Goal: Task Accomplishment & Management: Manage account settings

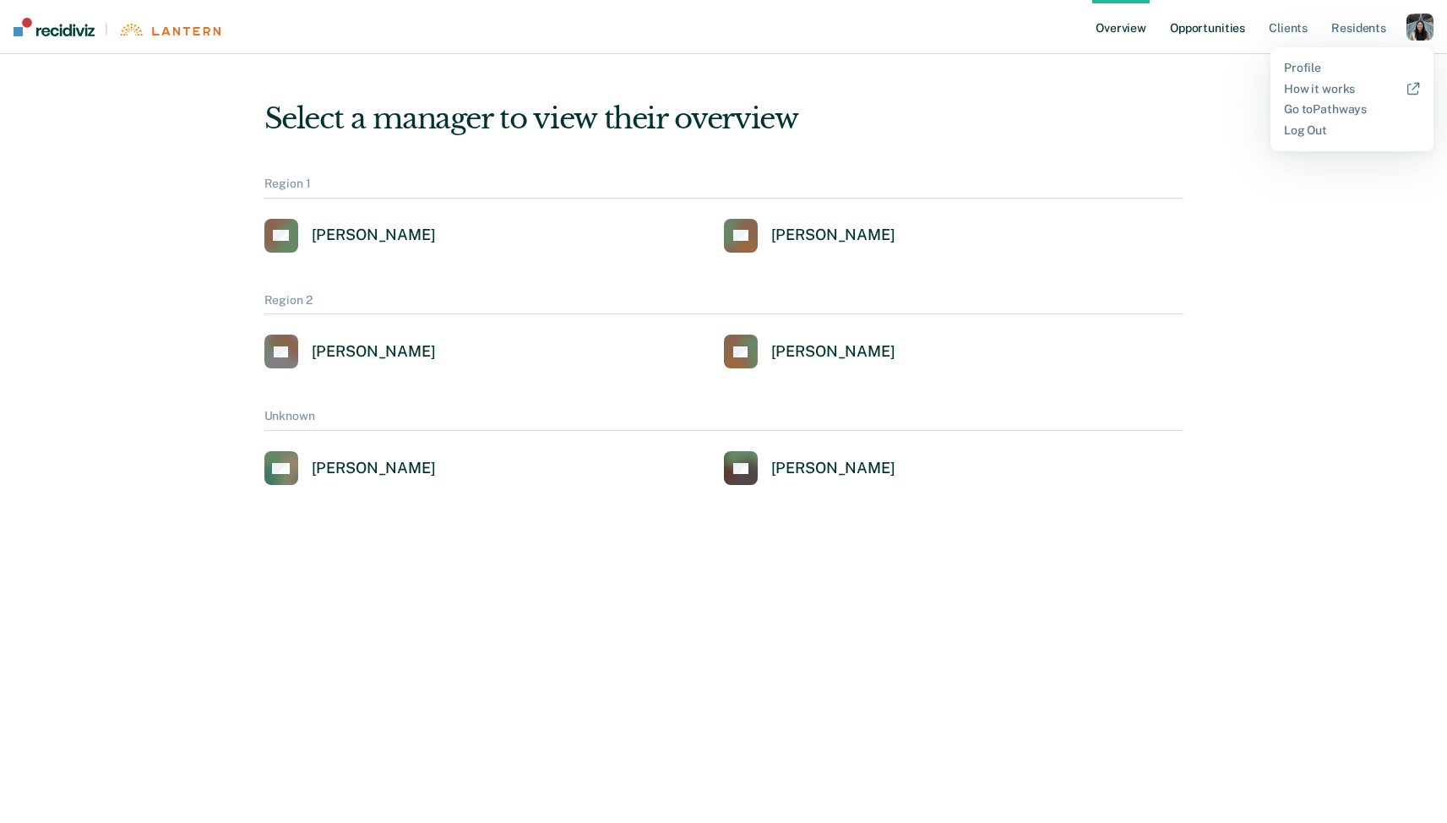
click at [1177, 25] on link "Opportunities" at bounding box center [1208, 27] width 82 height 54
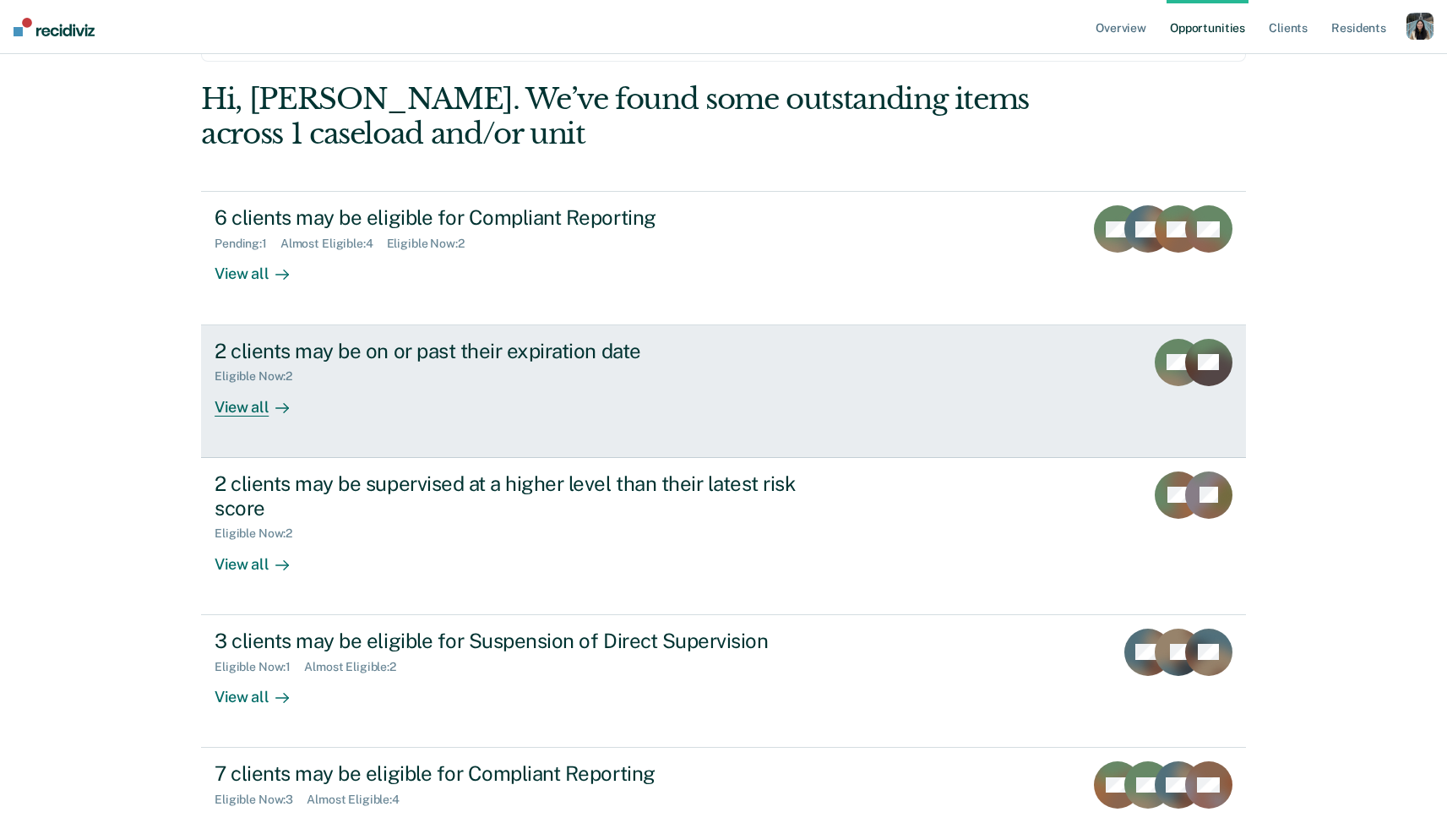
scroll to position [101, 0]
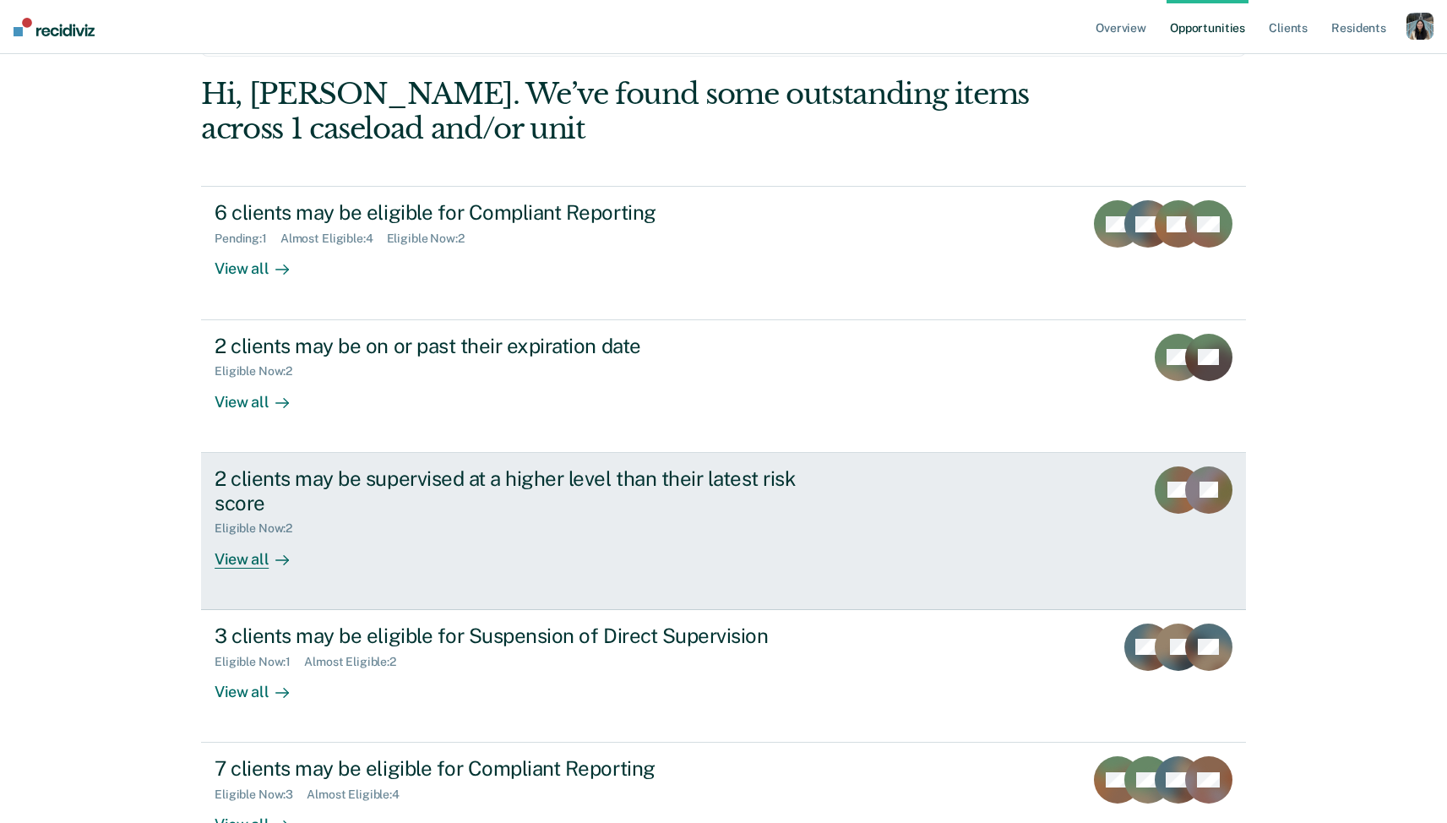
click at [772, 518] on div "Eligible Now : 2" at bounding box center [511, 524] width 593 height 21
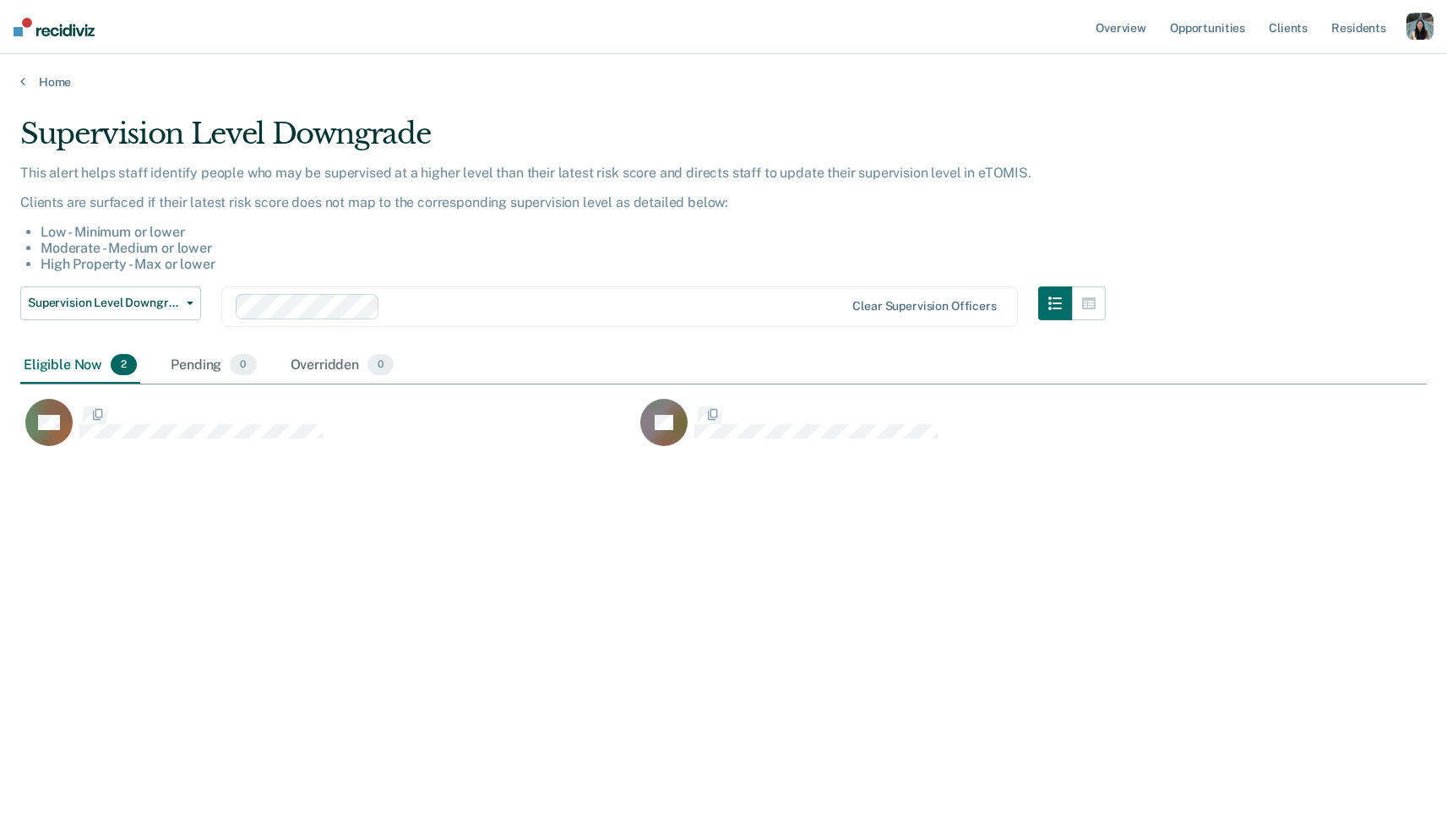
scroll to position [580, 1407]
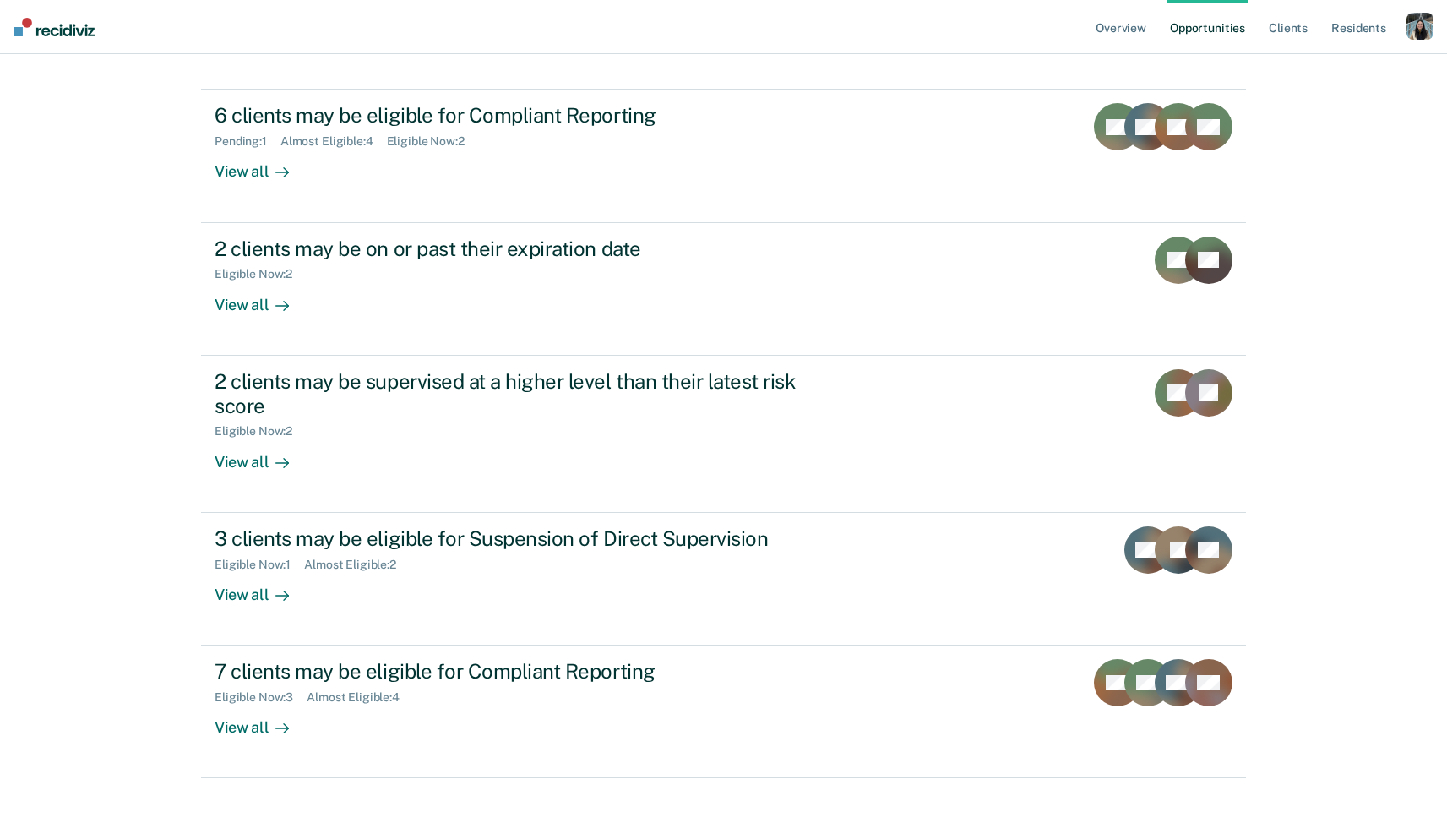
scroll to position [202, 0]
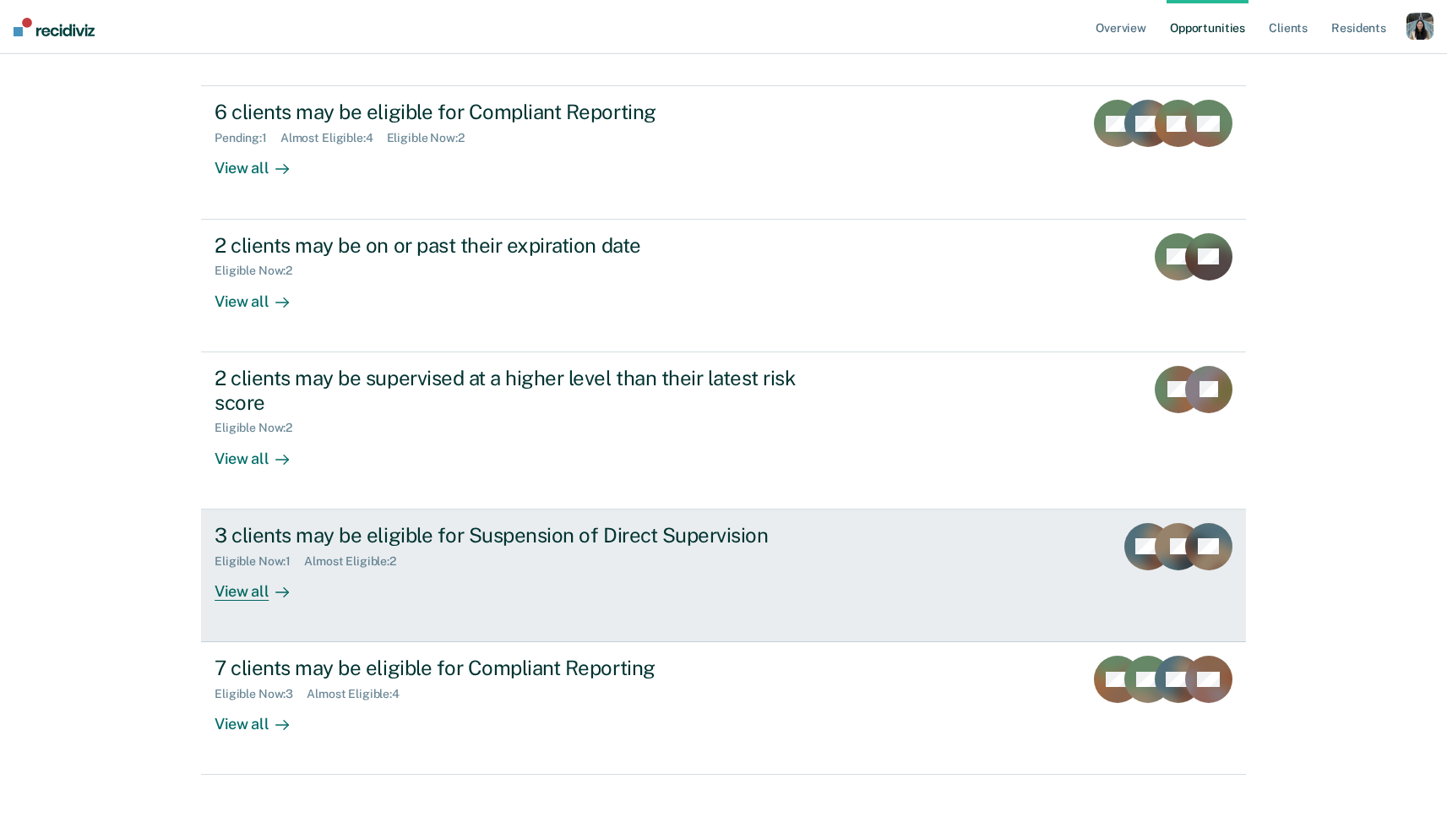
click at [763, 547] on div "3 clients may be eligible for Suspension of Direct Supervision" at bounding box center [511, 535] width 593 height 24
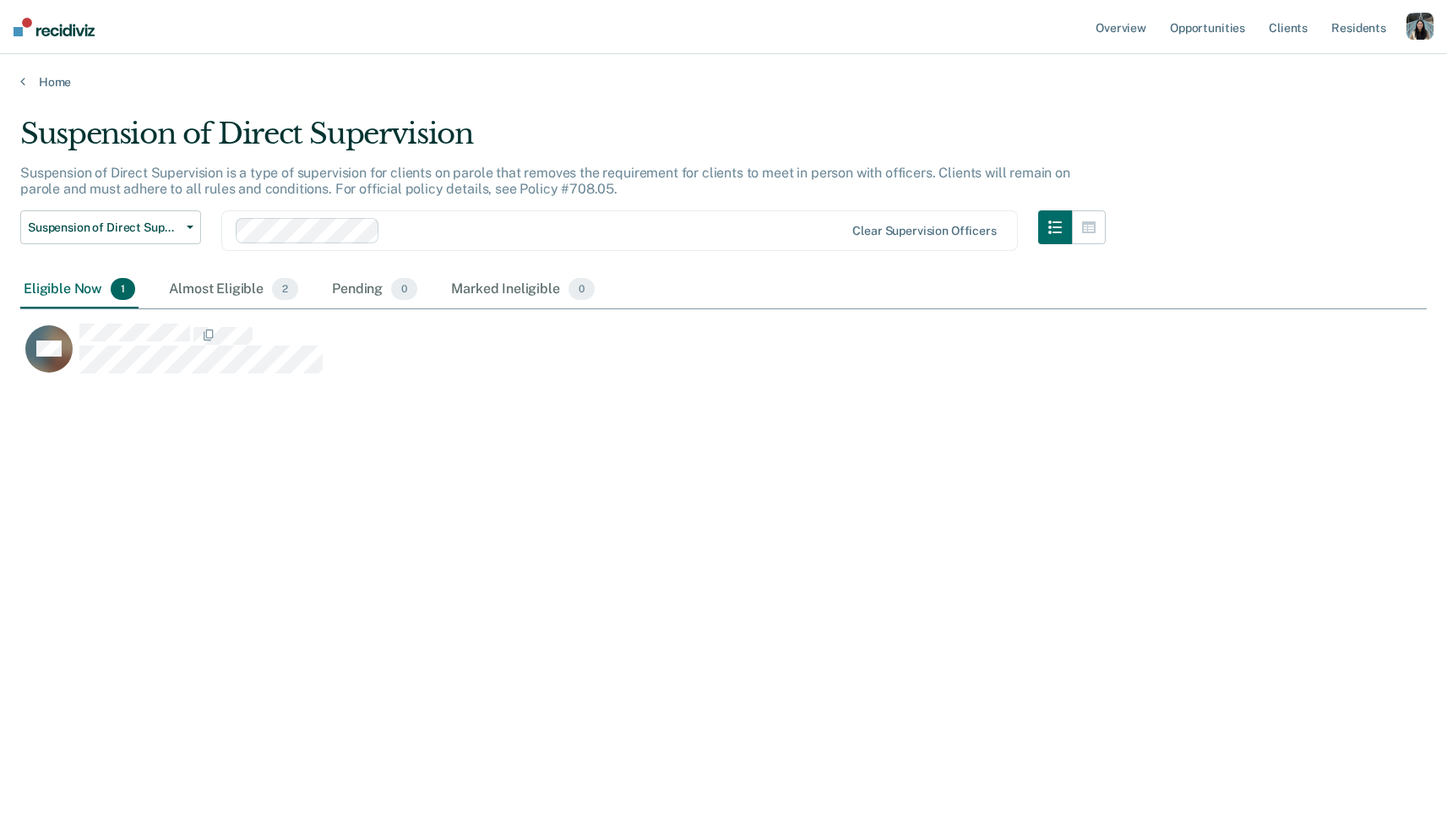
scroll to position [580, 1407]
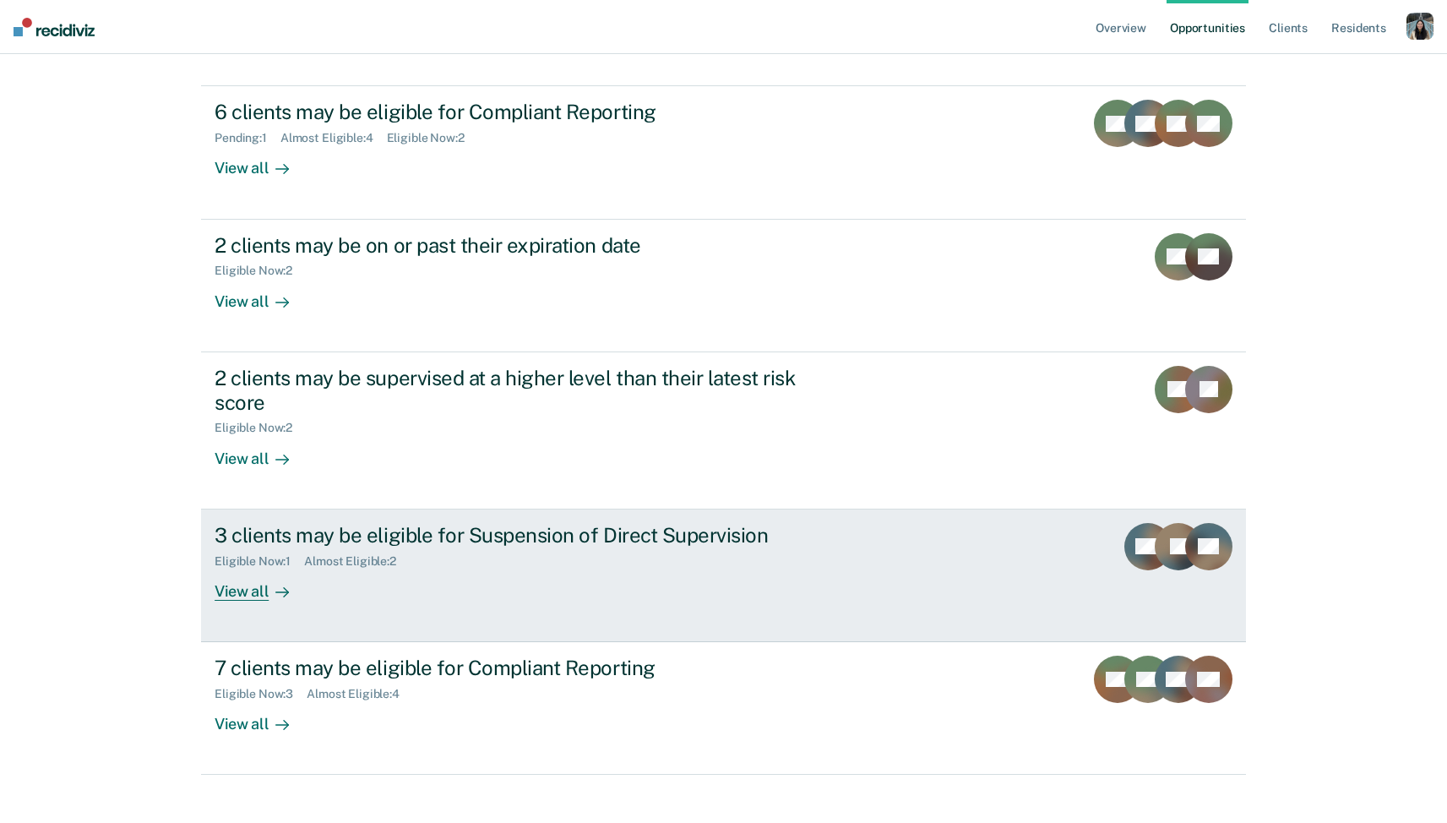
click at [547, 534] on div "3 clients may be eligible for Suspension of Direct Supervision" at bounding box center [511, 535] width 593 height 24
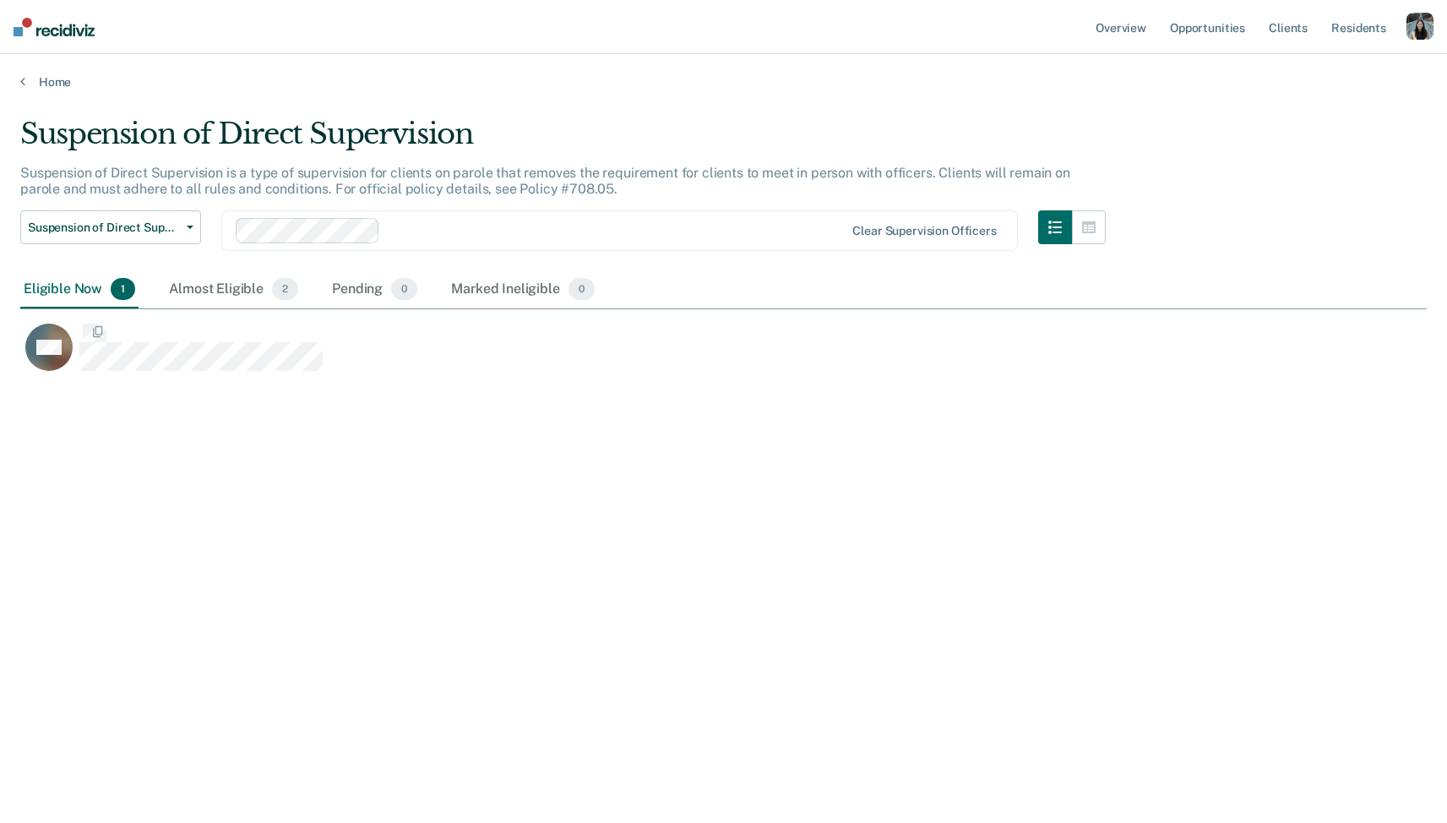
scroll to position [580, 1407]
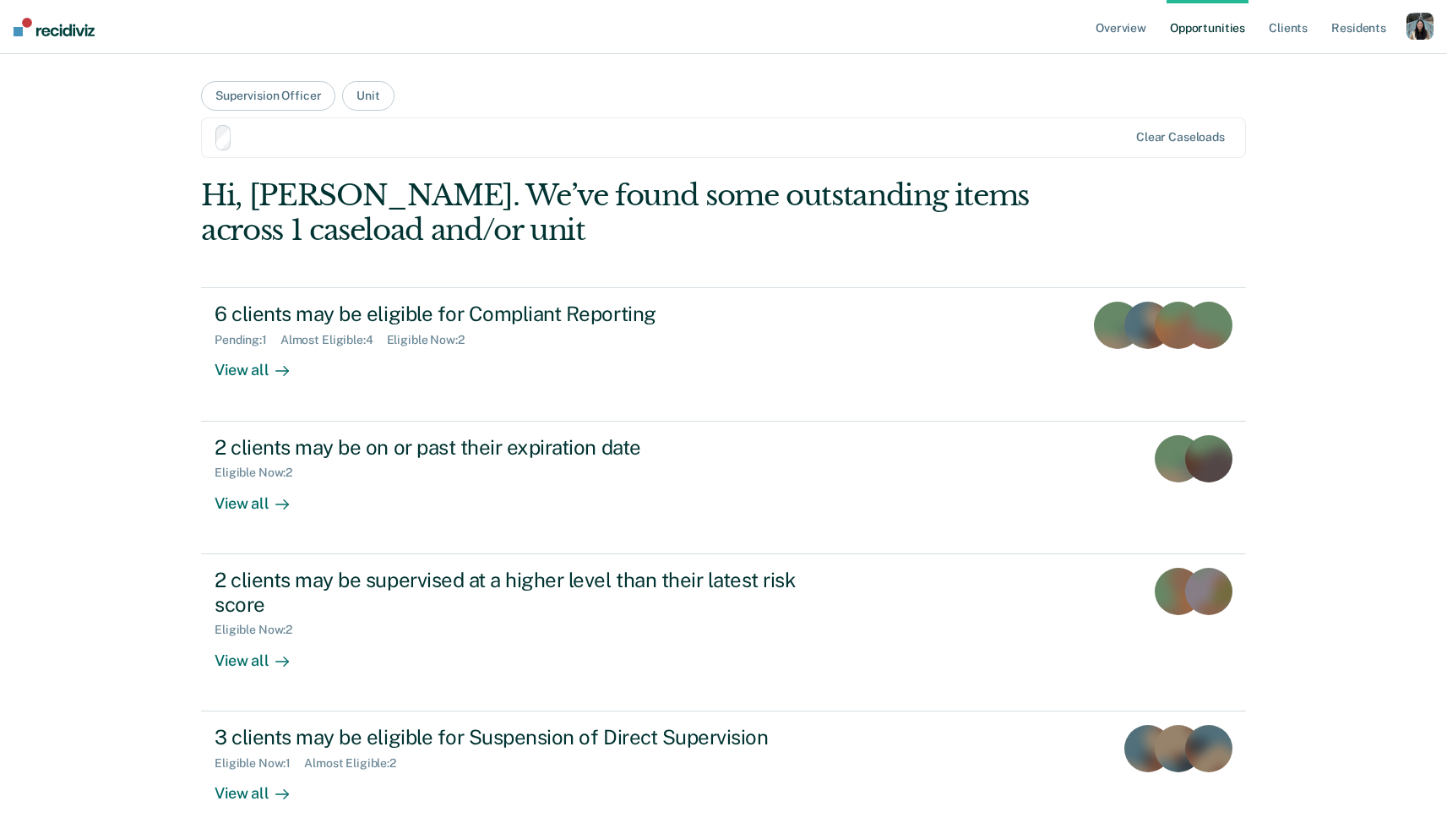
scroll to position [202, 0]
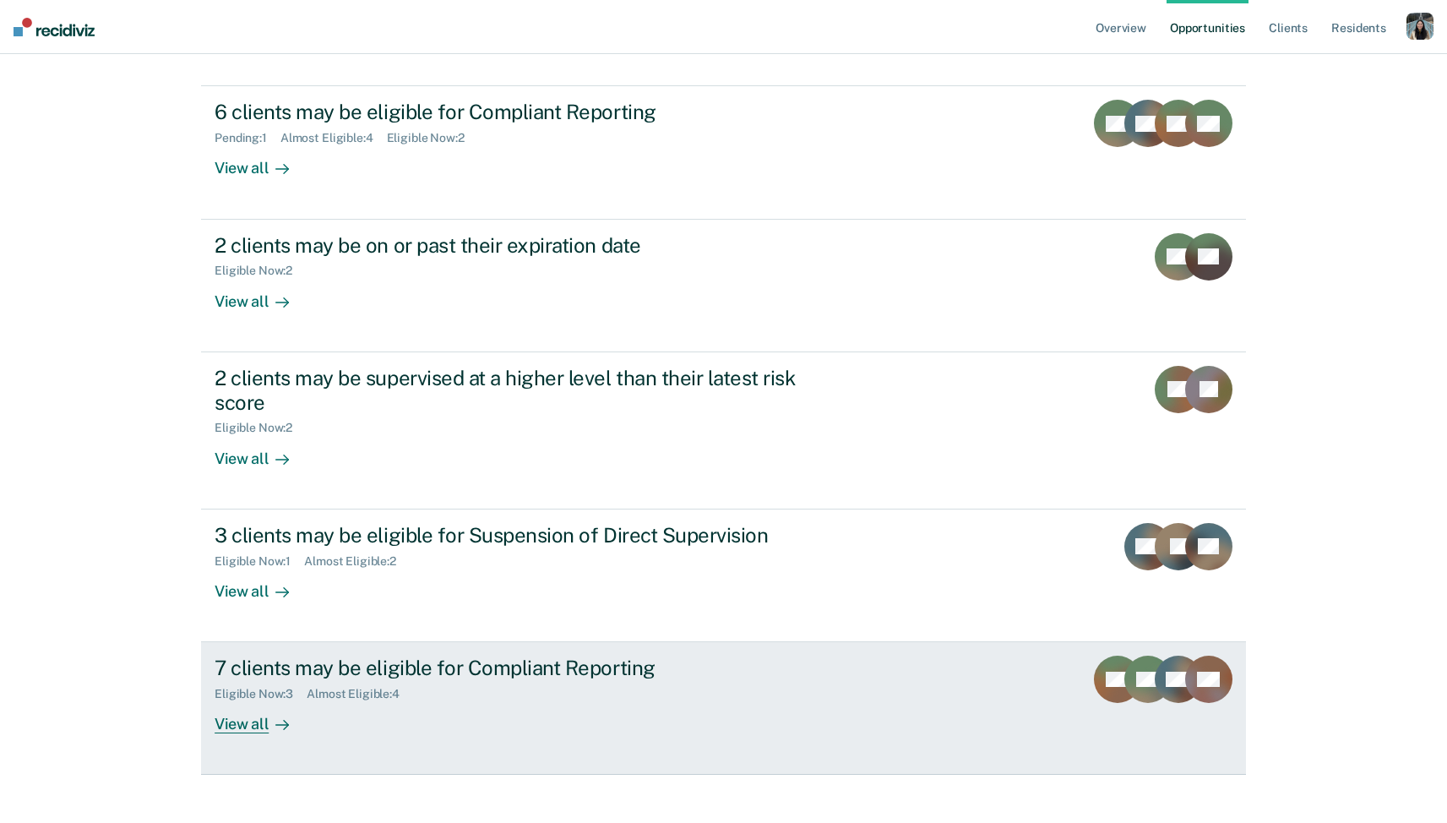
click at [482, 656] on div "7 clients may be eligible for Compliant Reporting" at bounding box center [511, 668] width 593 height 24
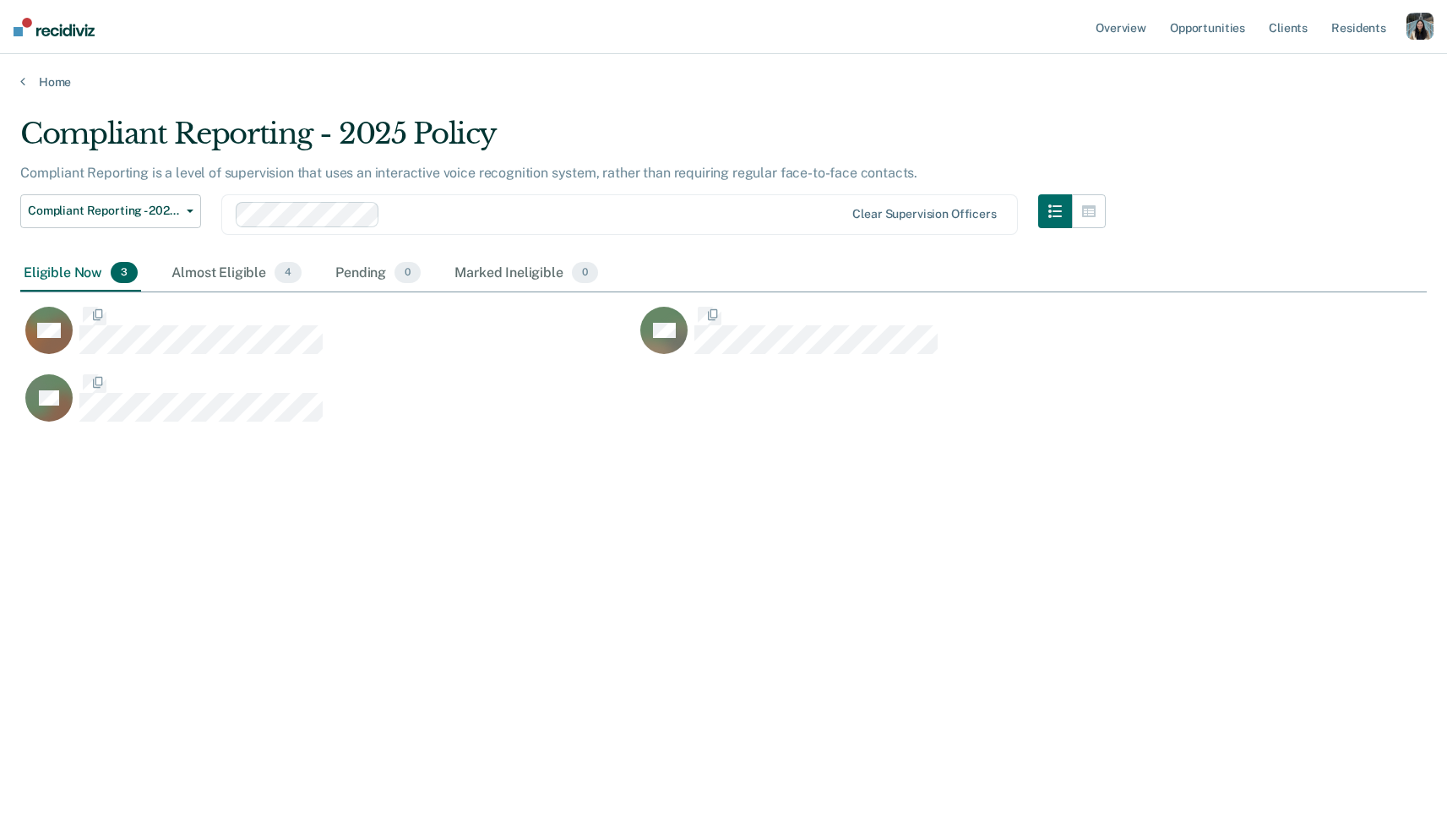
scroll to position [580, 1407]
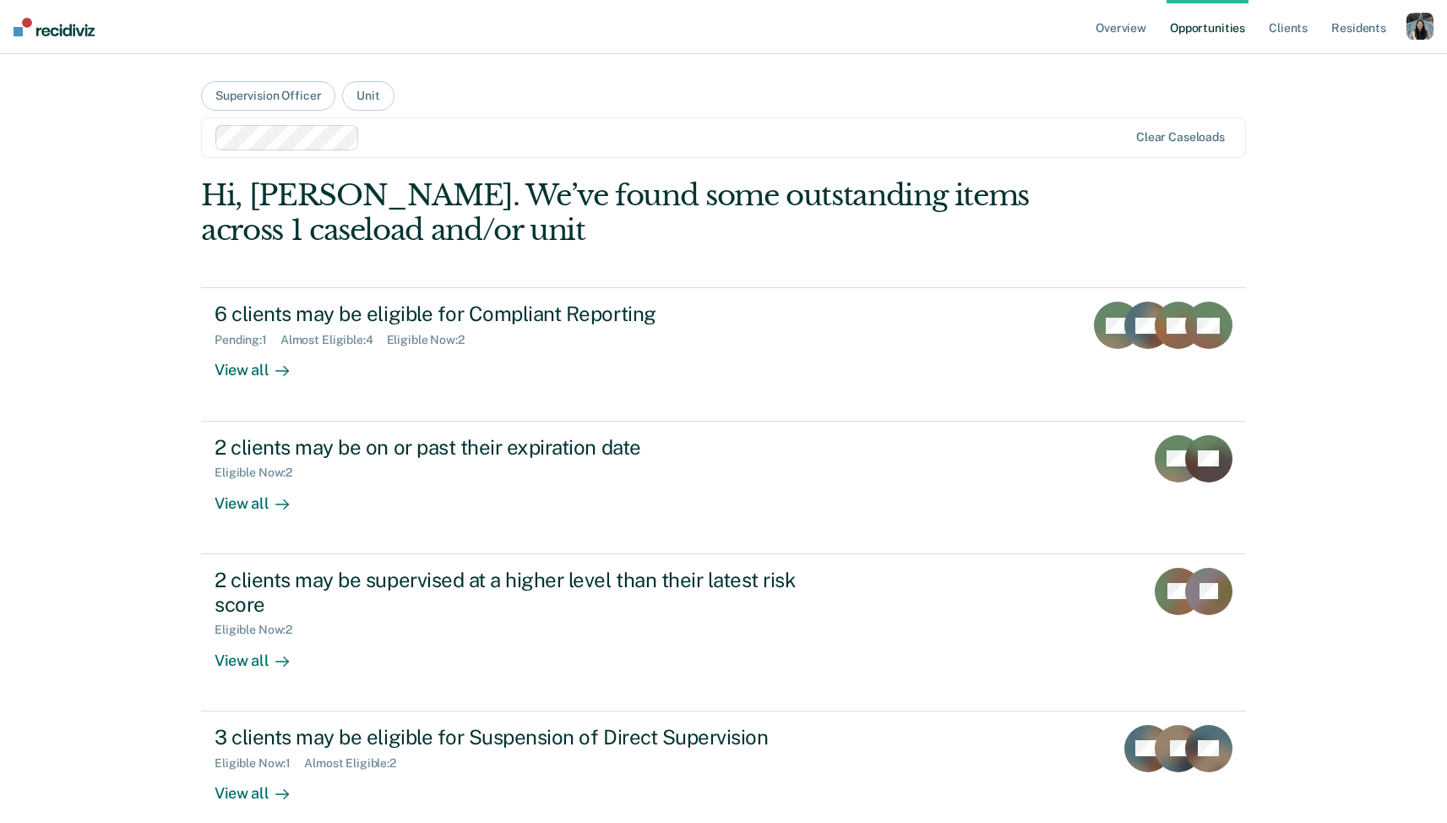
click at [1357, 151] on div "Overview Opportunities Client s Resident s Profile How it works Go to Pathways …" at bounding box center [723, 522] width 1447 height 1044
click at [315, 96] on button "Supervision Officer" at bounding box center [268, 96] width 134 height 30
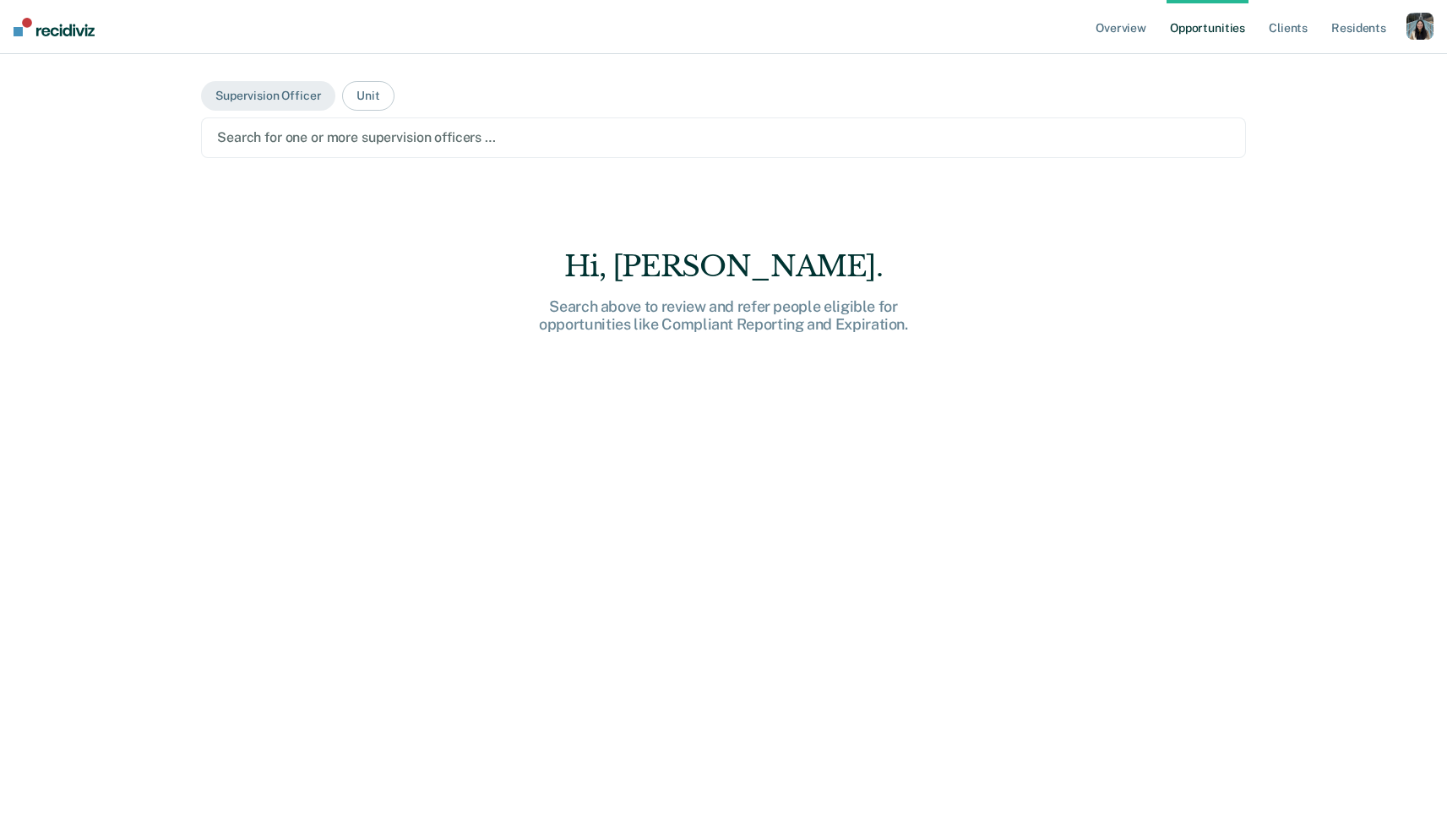
click at [476, 138] on div at bounding box center [723, 137] width 1013 height 19
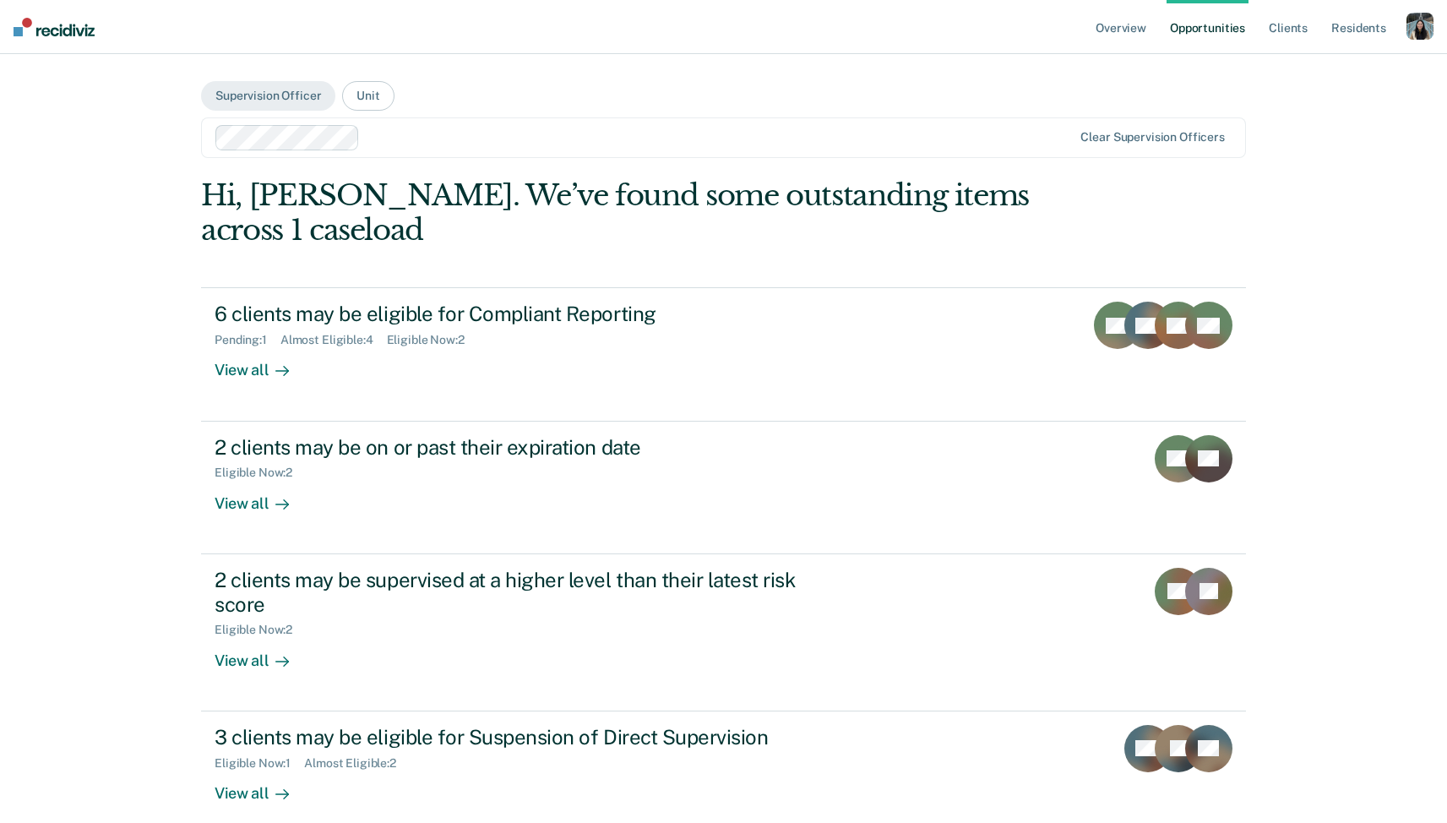
click at [754, 75] on main "Supervision Officer Unit option Officer Shayla Rice, selected. Clear supervisio…" at bounding box center [724, 529] width 1086 height 950
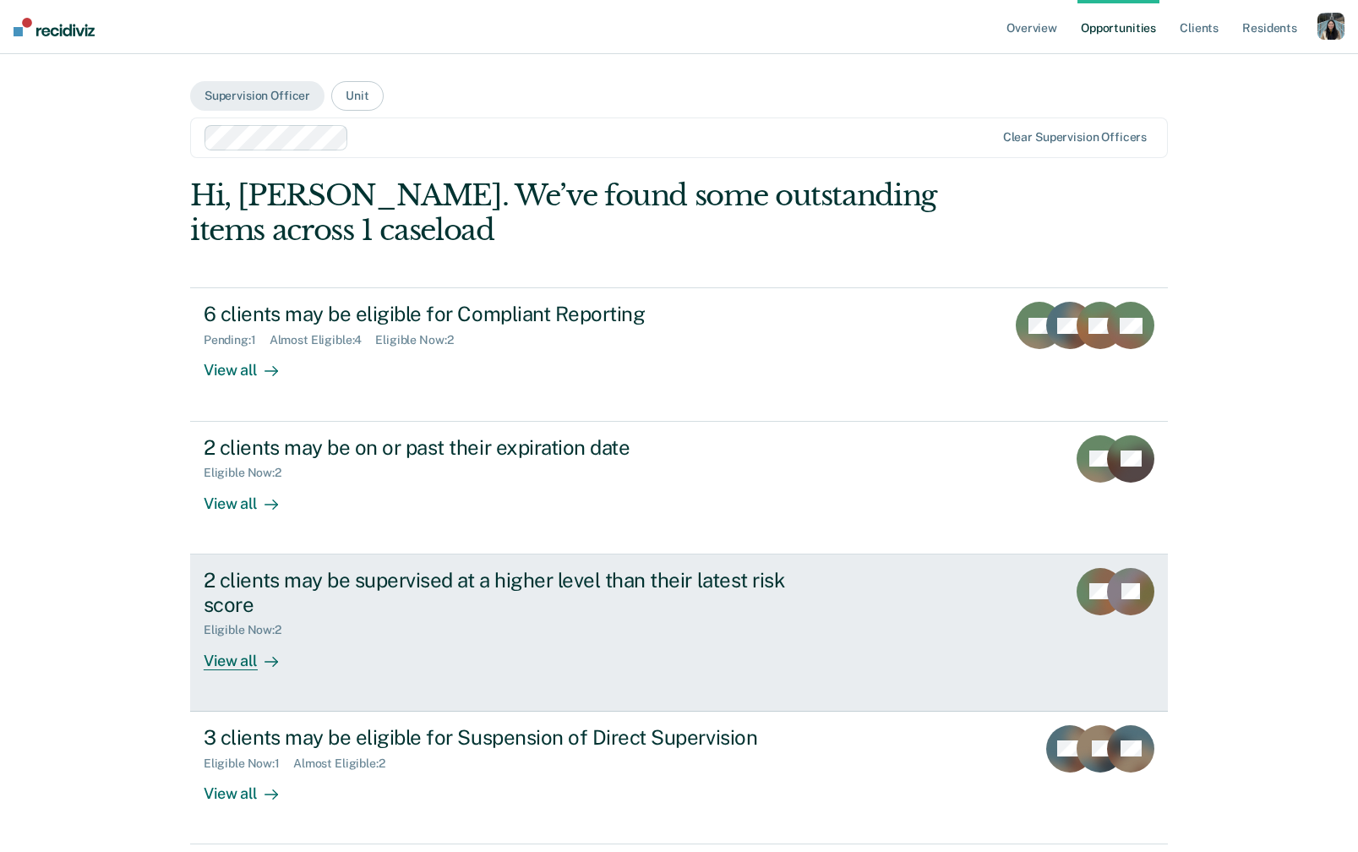
click at [584, 615] on div "2 clients may be supervised at a higher level than their latest risk score" at bounding box center [500, 592] width 593 height 49
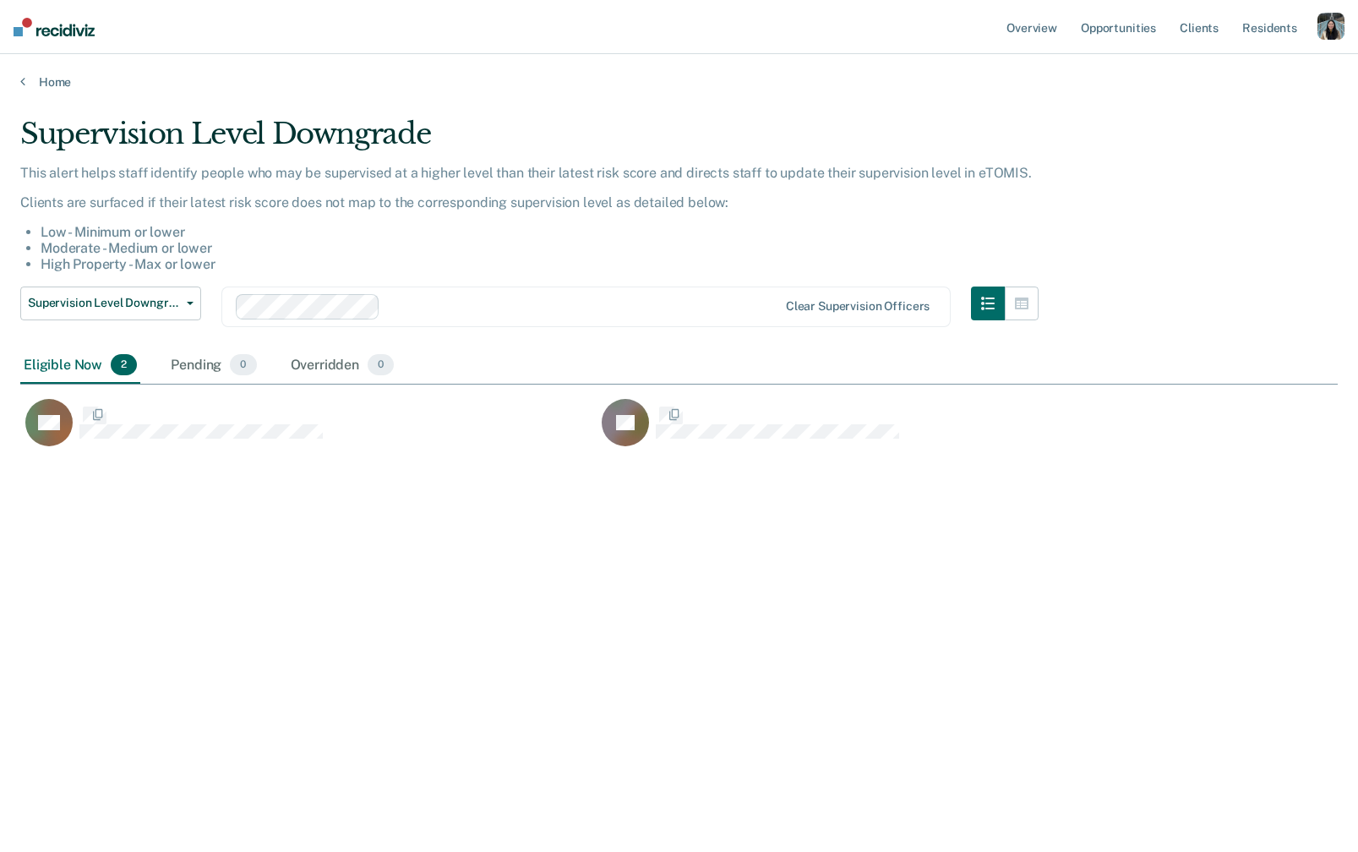
scroll to position [608, 1317]
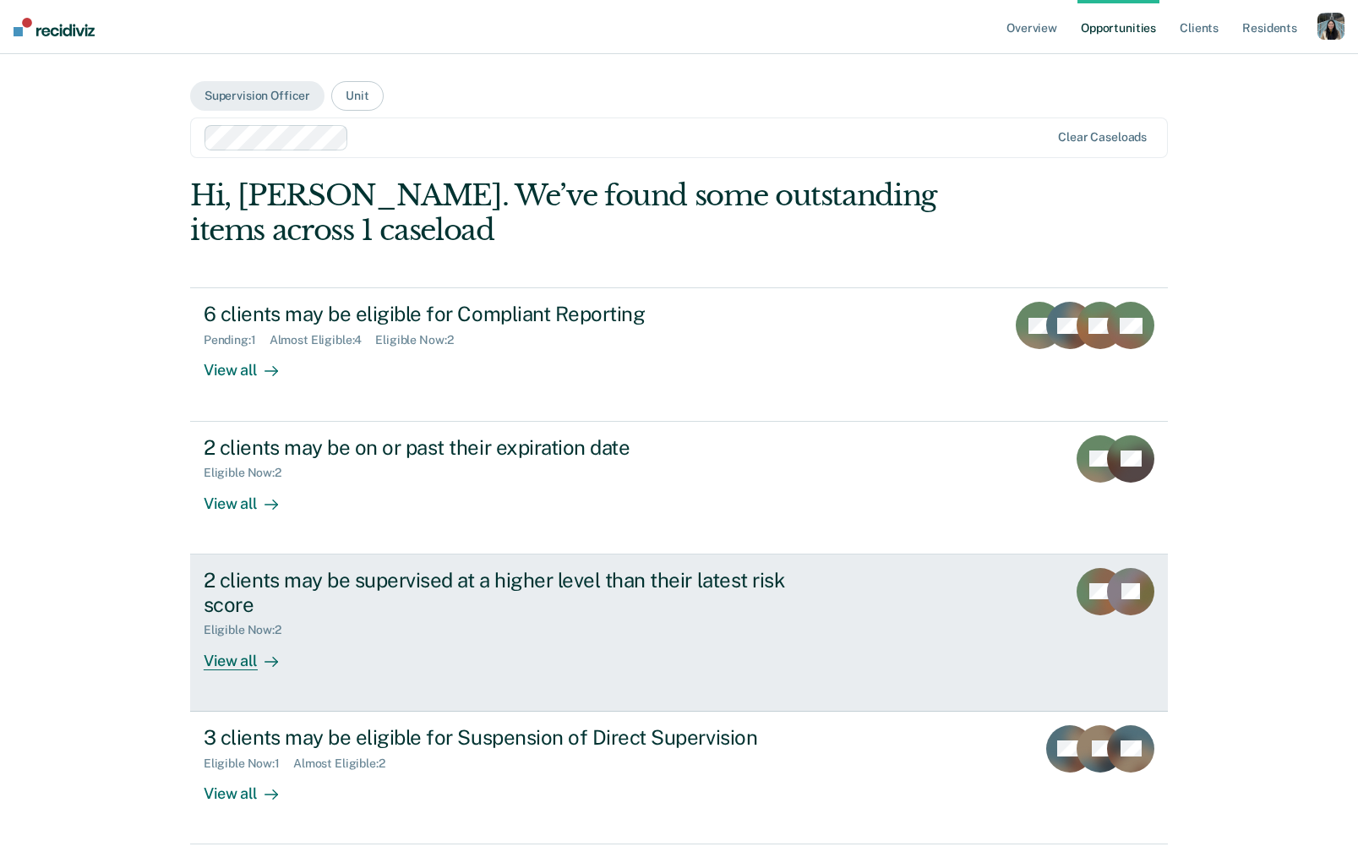
click at [422, 640] on div "2 clients may be supervised at a higher level than their latest risk score Elig…" at bounding box center [521, 619] width 634 height 102
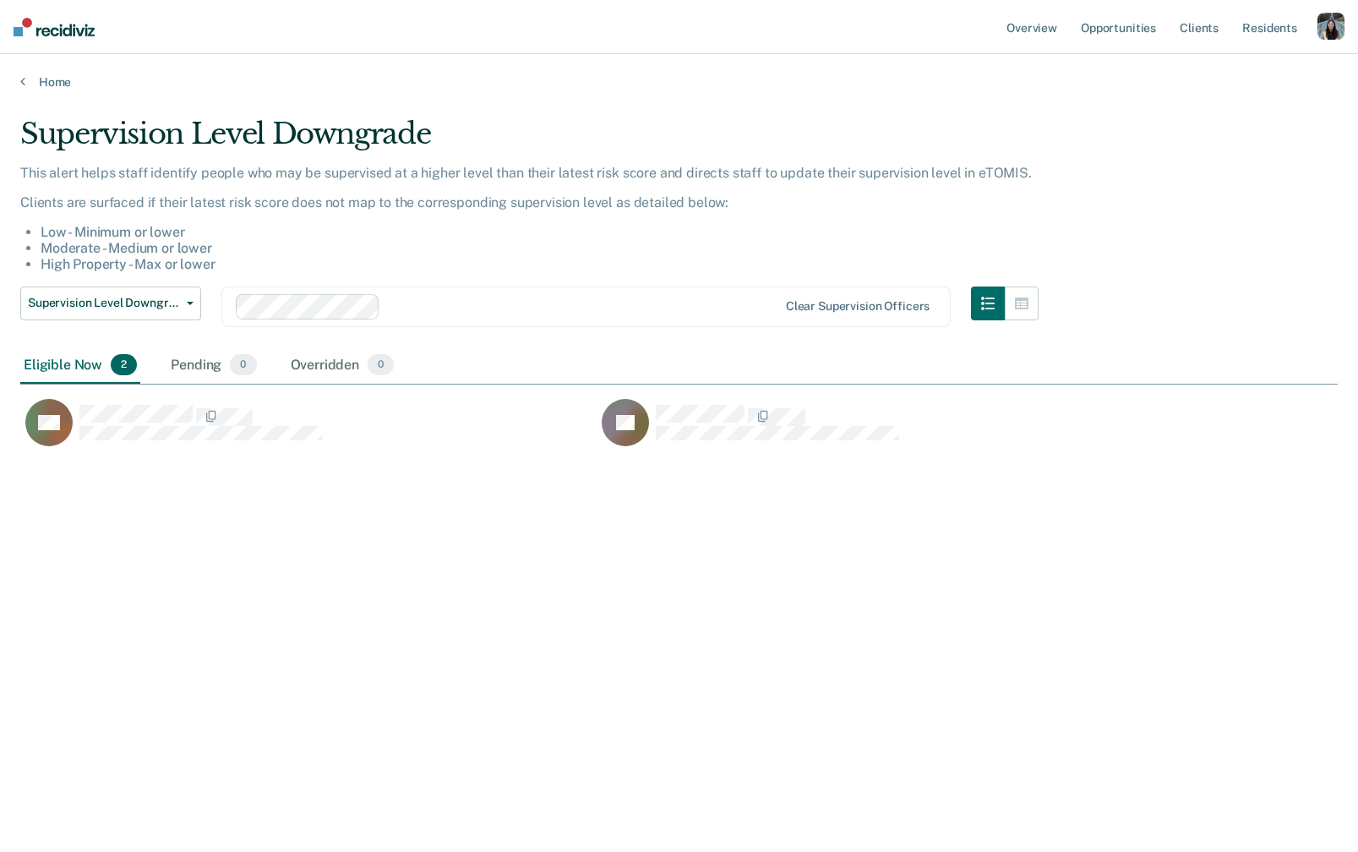
scroll to position [608, 1317]
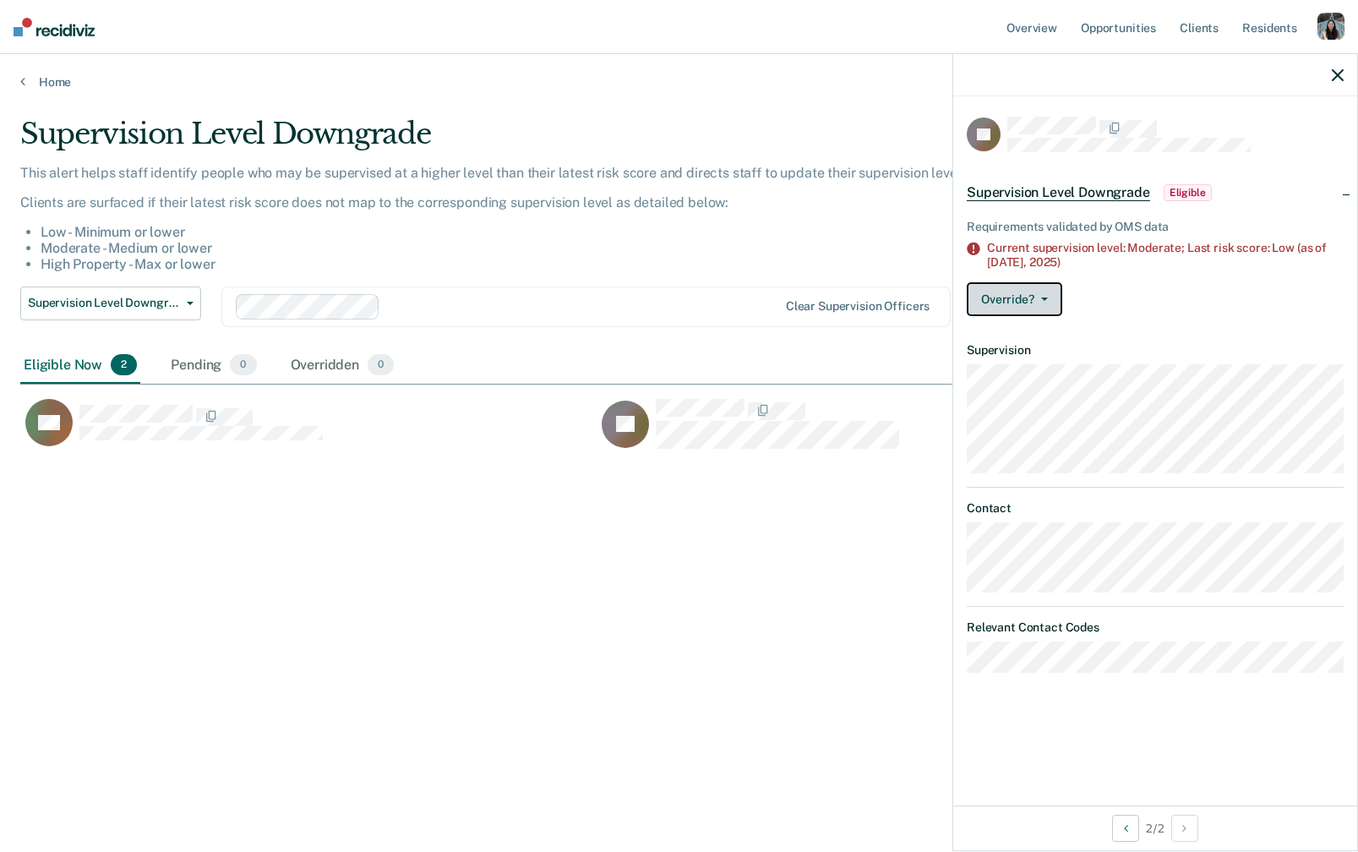
click at [1030, 291] on button "Override?" at bounding box center [1013, 299] width 95 height 34
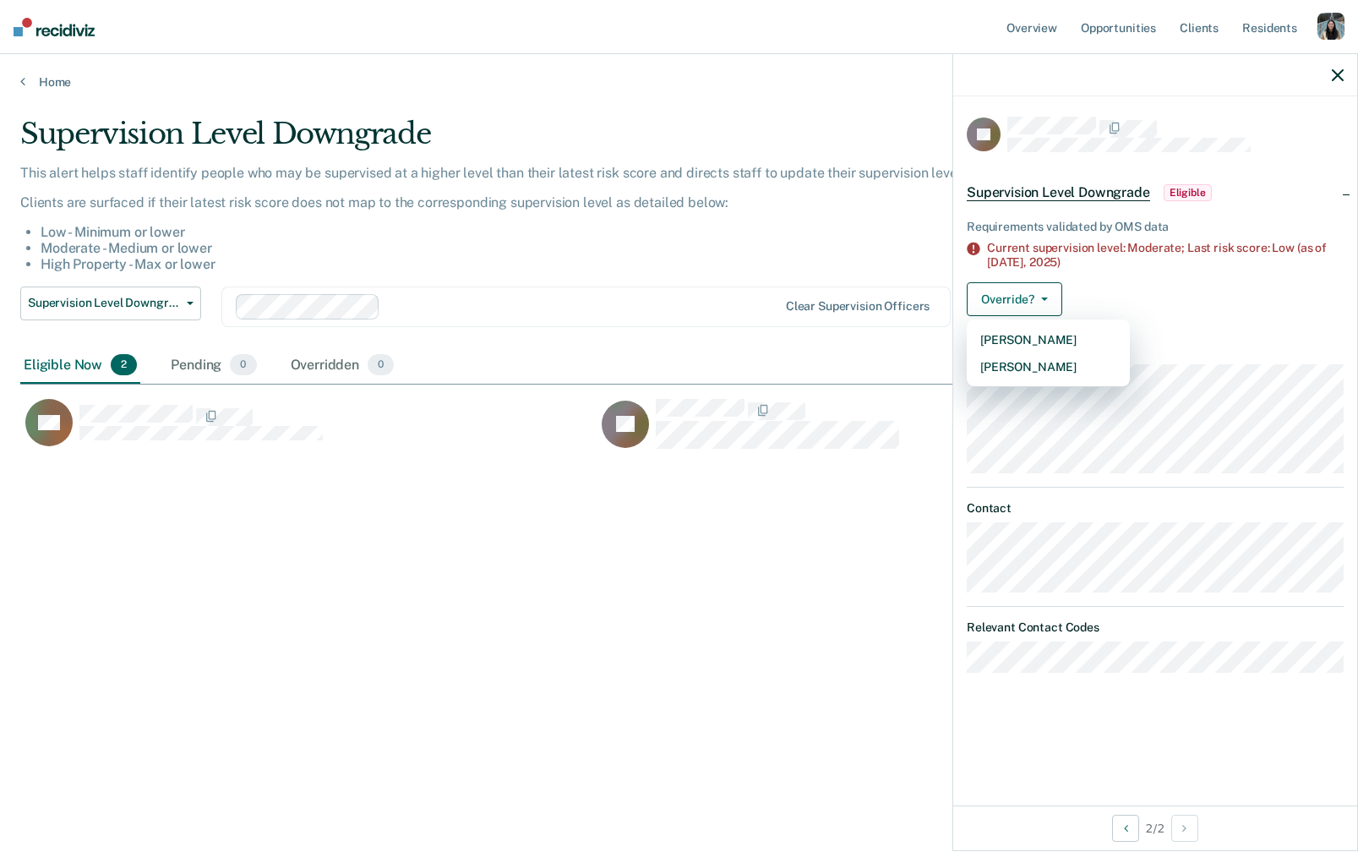
click at [1124, 285] on div "Override? Mark Pending Mark Overridden" at bounding box center [1154, 299] width 377 height 34
click at [496, 250] on li "Moderate - Medium or lower" at bounding box center [540, 248] width 998 height 16
click at [748, 242] on li "Moderate - Medium or lower" at bounding box center [540, 248] width 998 height 16
click at [25, 91] on main "Supervision Level Downgrade This alert helps staff identify people who may be s…" at bounding box center [679, 468] width 1358 height 757
click at [47, 81] on link "Home" at bounding box center [678, 81] width 1317 height 15
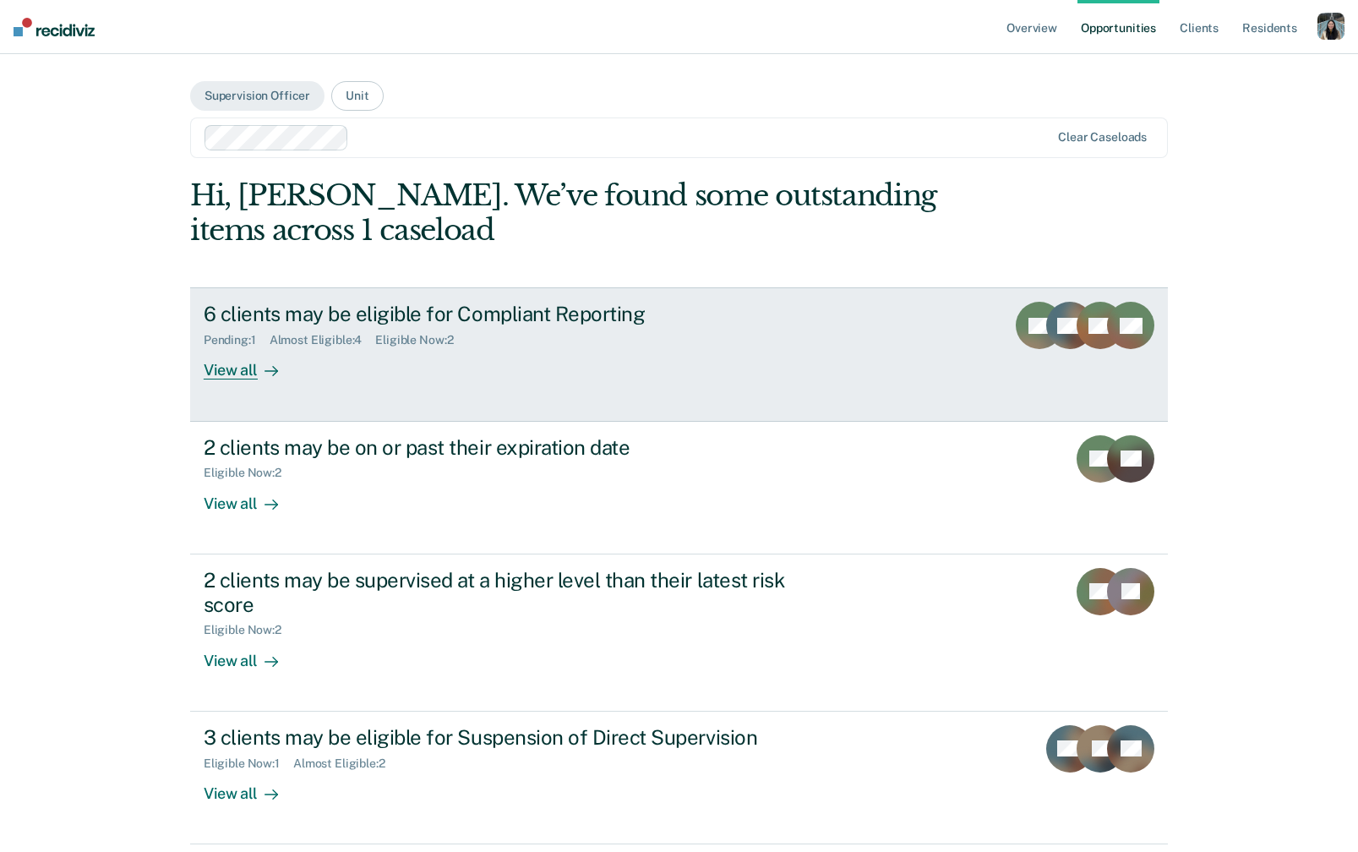
click at [516, 391] on link "6 clients may be eligible for Compliant Reporting Pending : 1 Almost Eligible :…" at bounding box center [678, 353] width 977 height 133
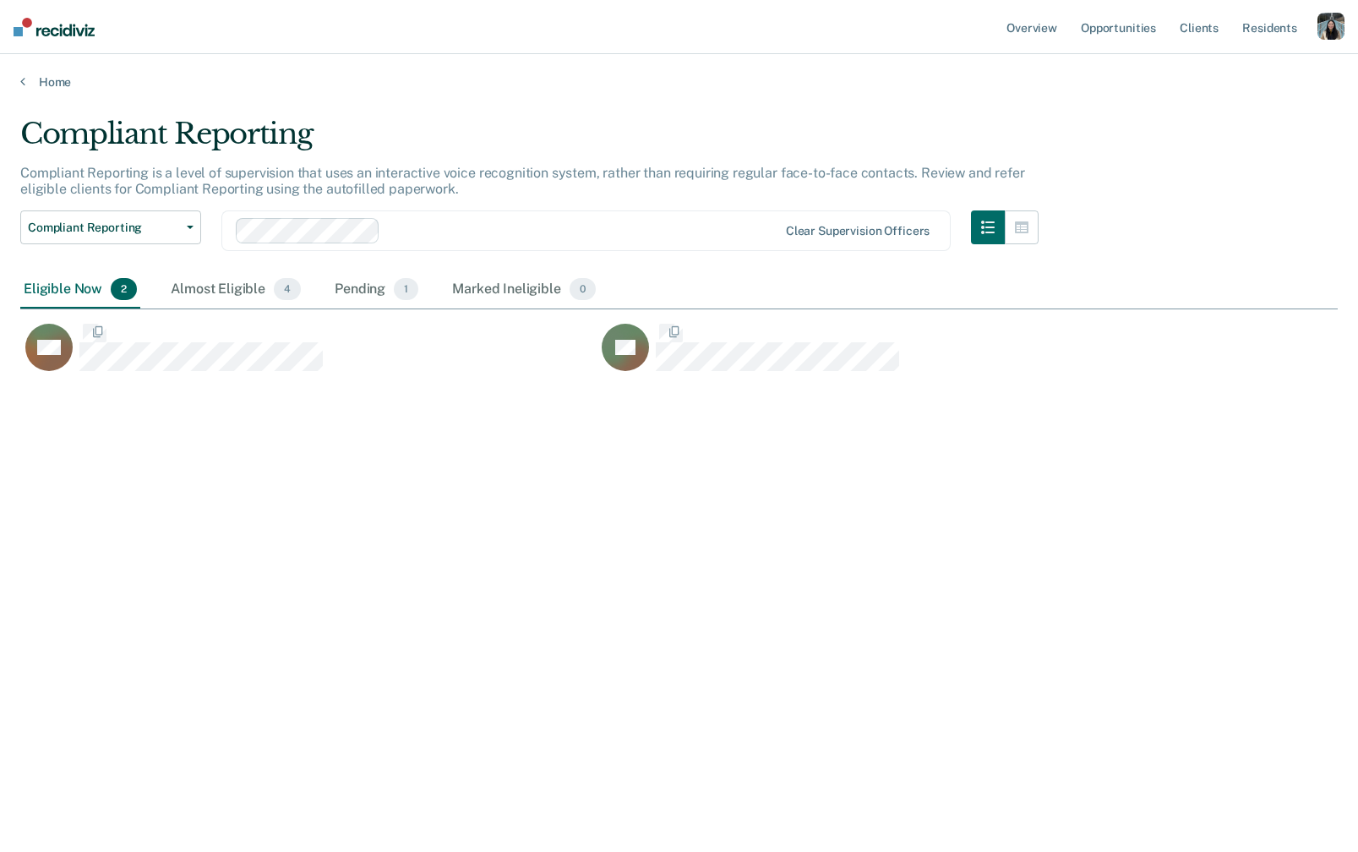
scroll to position [608, 1317]
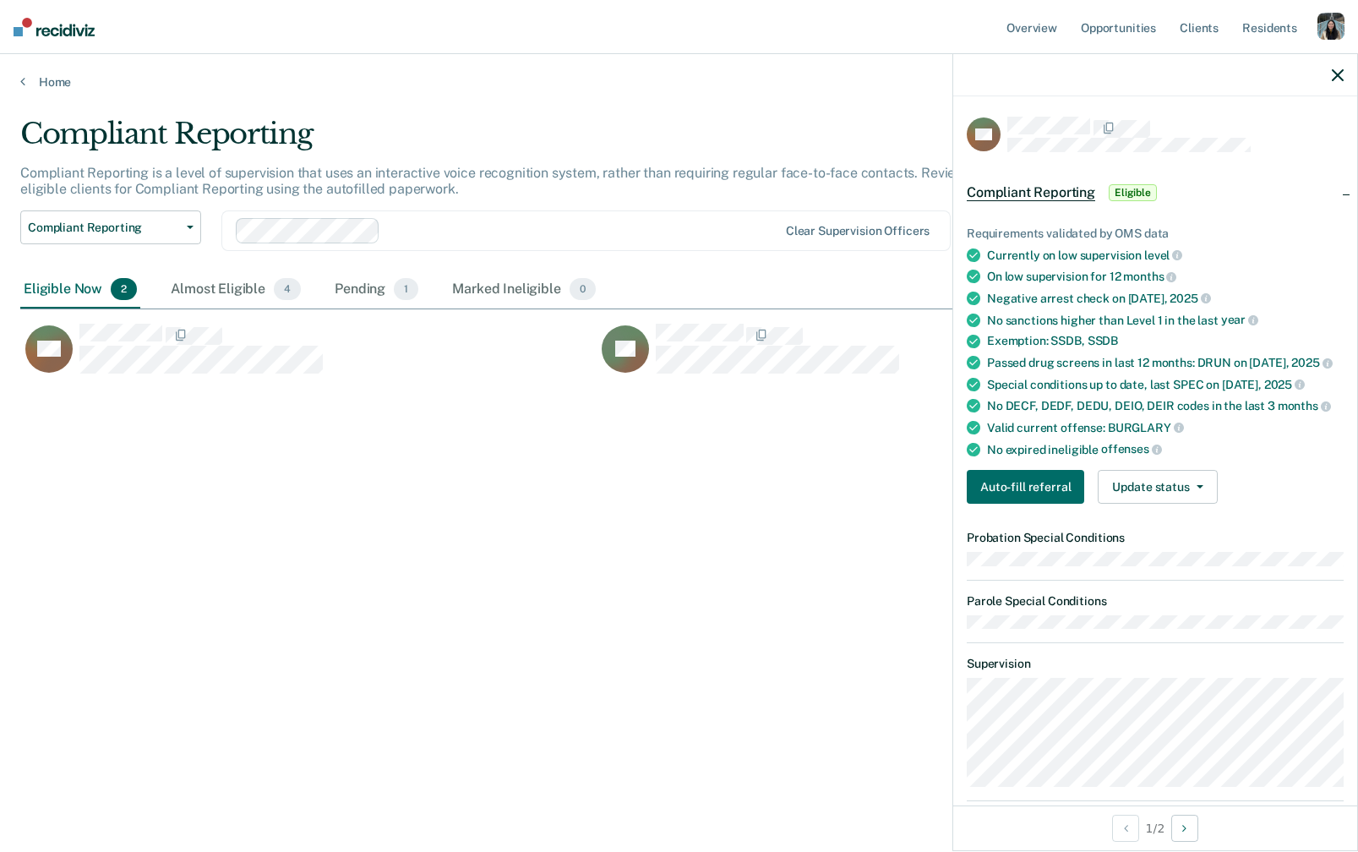
click at [261, 493] on div "Compliant Reporting Compliant Reporting is a level of supervision that uses an …" at bounding box center [678, 421] width 1317 height 608
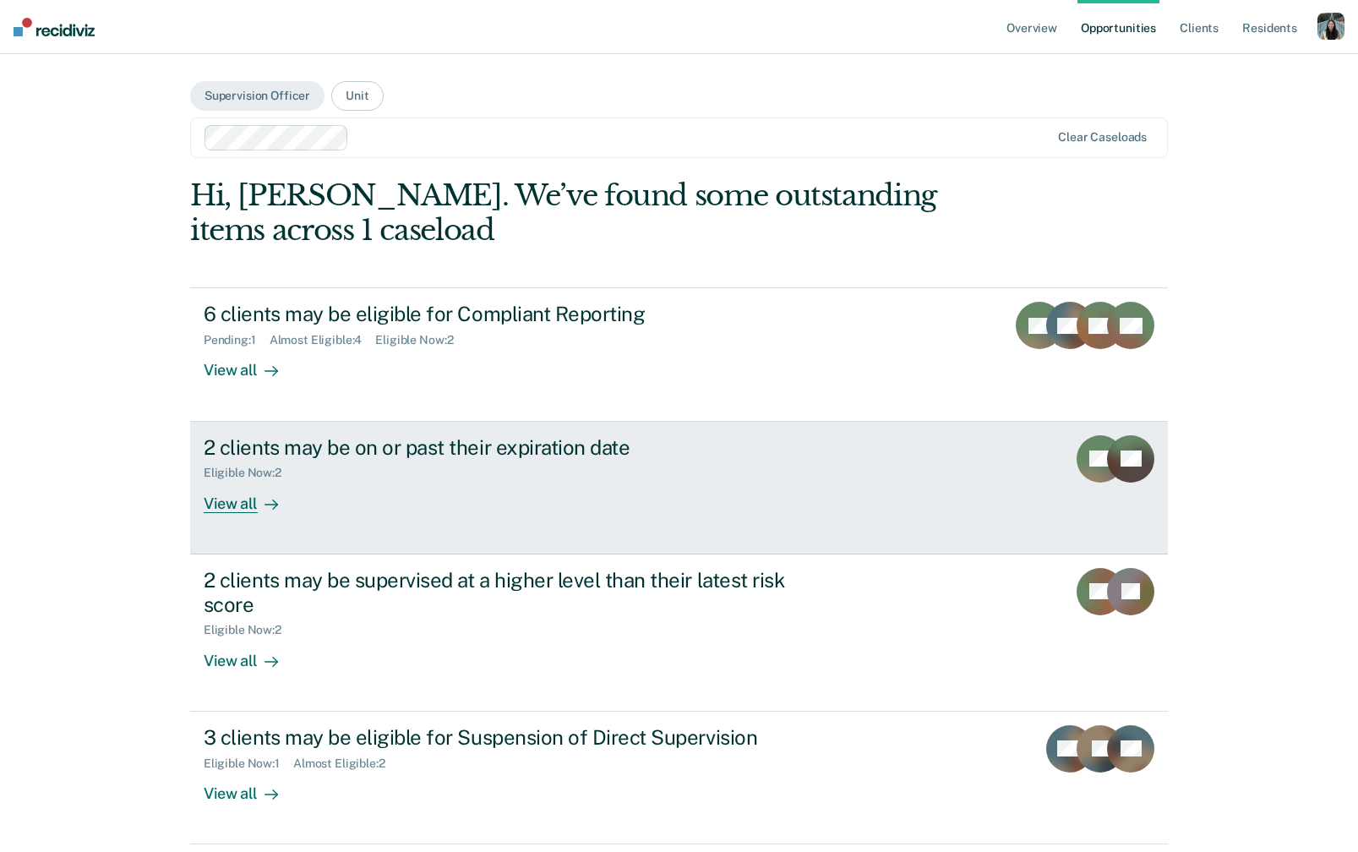
click at [313, 505] on div "2 clients may be on or past their expiration date Eligible Now : 2 View all" at bounding box center [521, 474] width 634 height 78
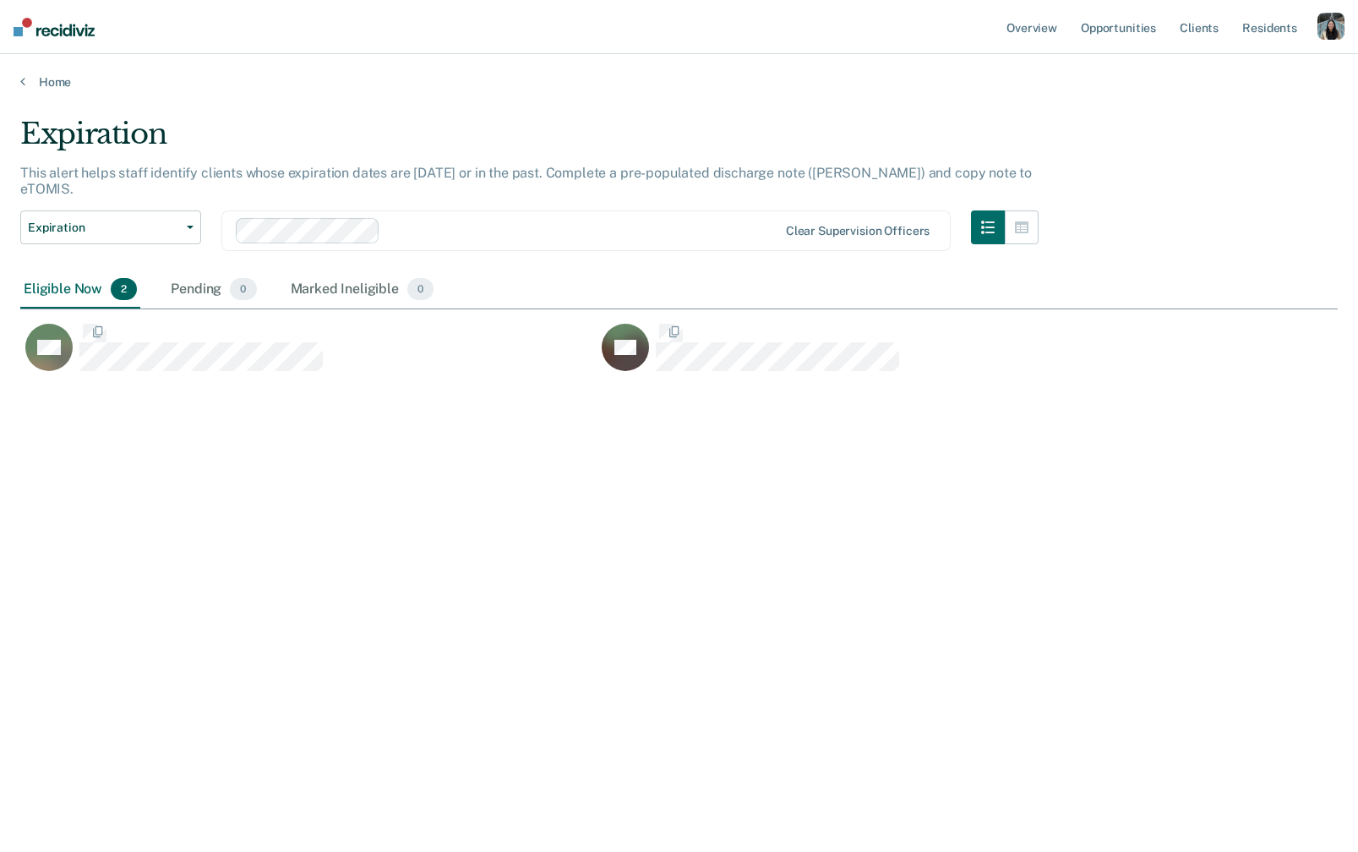
scroll to position [608, 1317]
click at [1035, 210] on button "button" at bounding box center [1021, 227] width 34 height 34
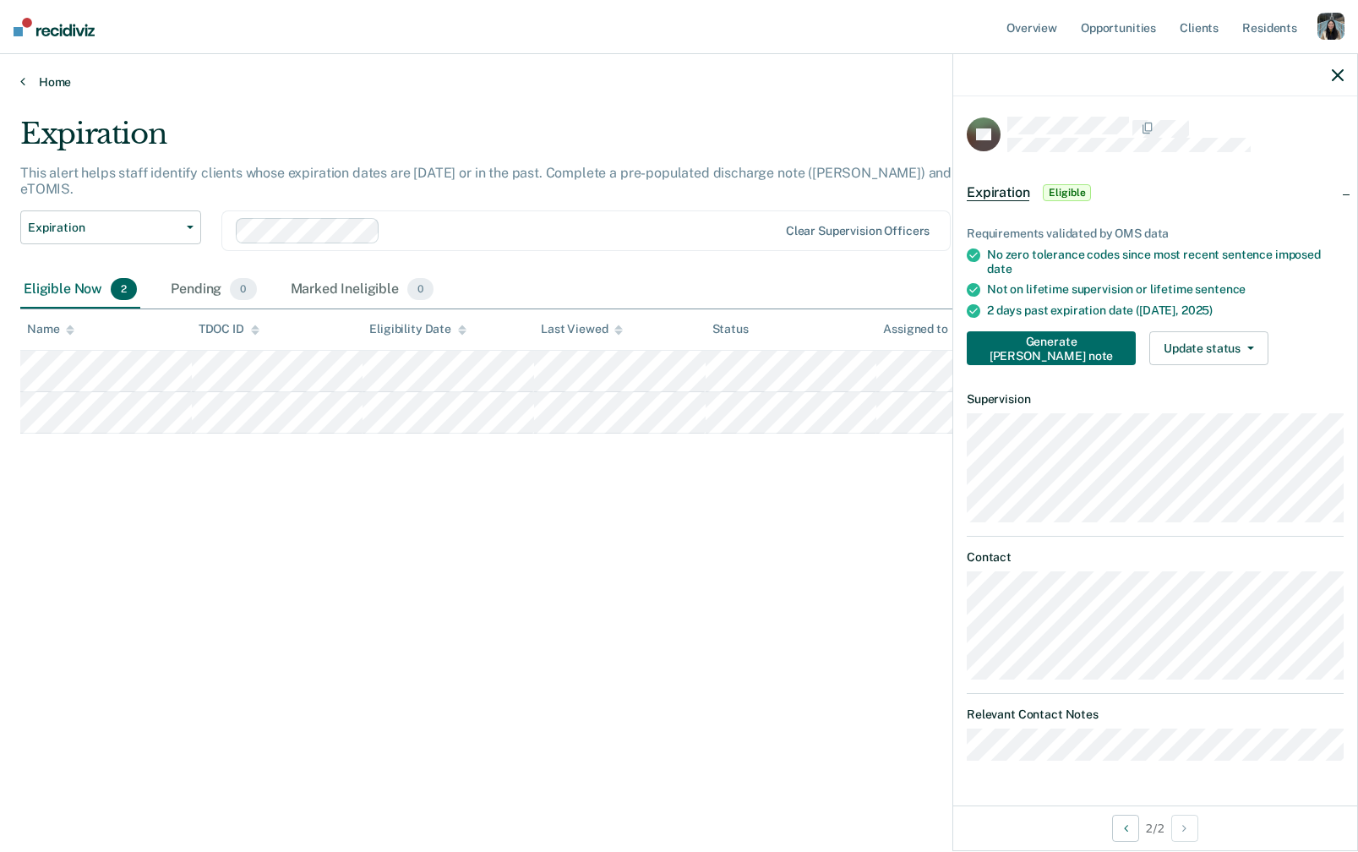
click at [53, 78] on link "Home" at bounding box center [678, 81] width 1317 height 15
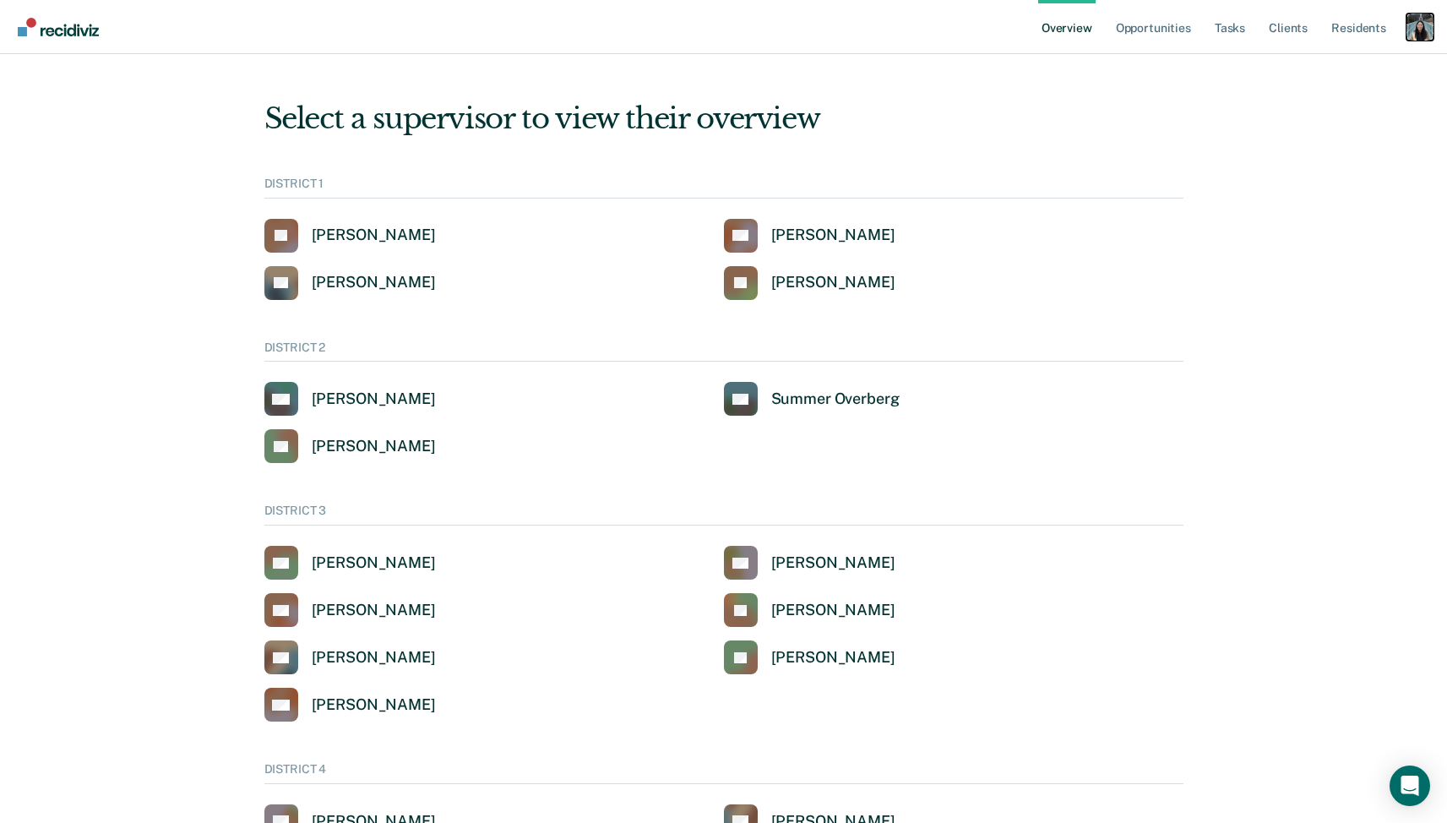
click at [1418, 24] on div "Profile dropdown button" at bounding box center [1420, 27] width 27 height 27
click at [1325, 68] on link "Profile" at bounding box center [1348, 68] width 144 height 14
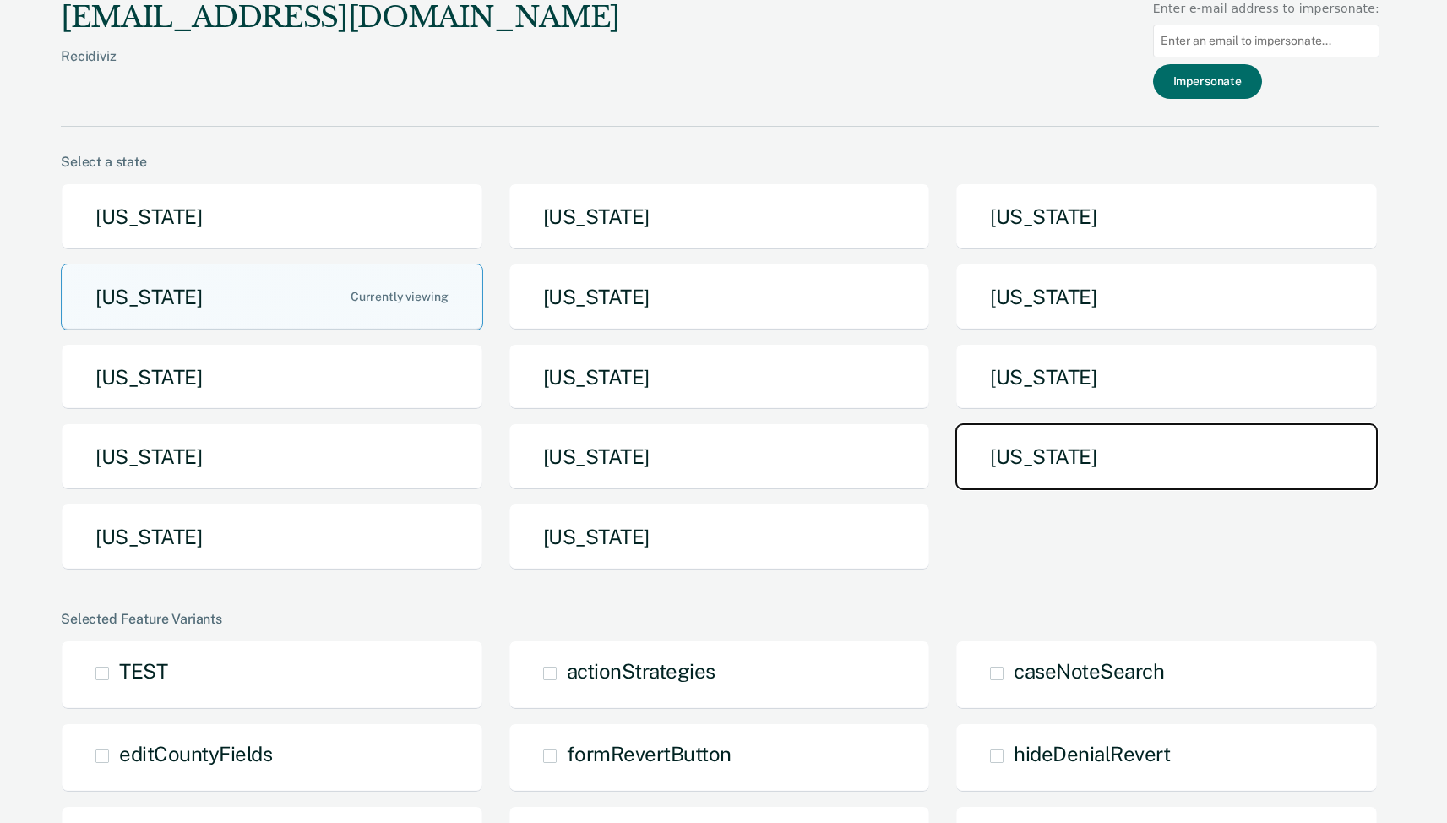
click at [1082, 466] on button "[US_STATE]" at bounding box center [1166, 456] width 422 height 67
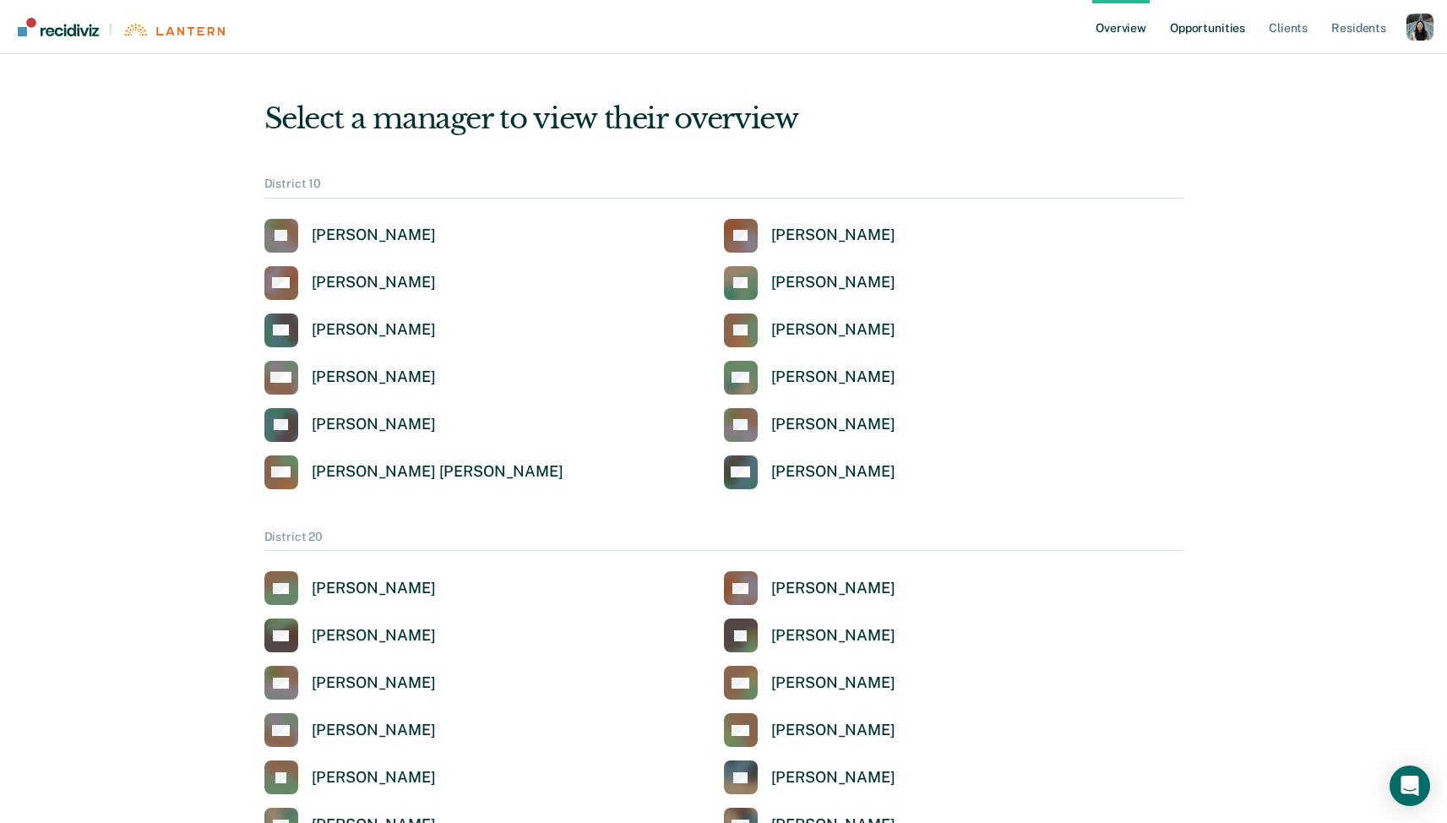
click at [1184, 26] on link "Opportunities" at bounding box center [1208, 27] width 82 height 54
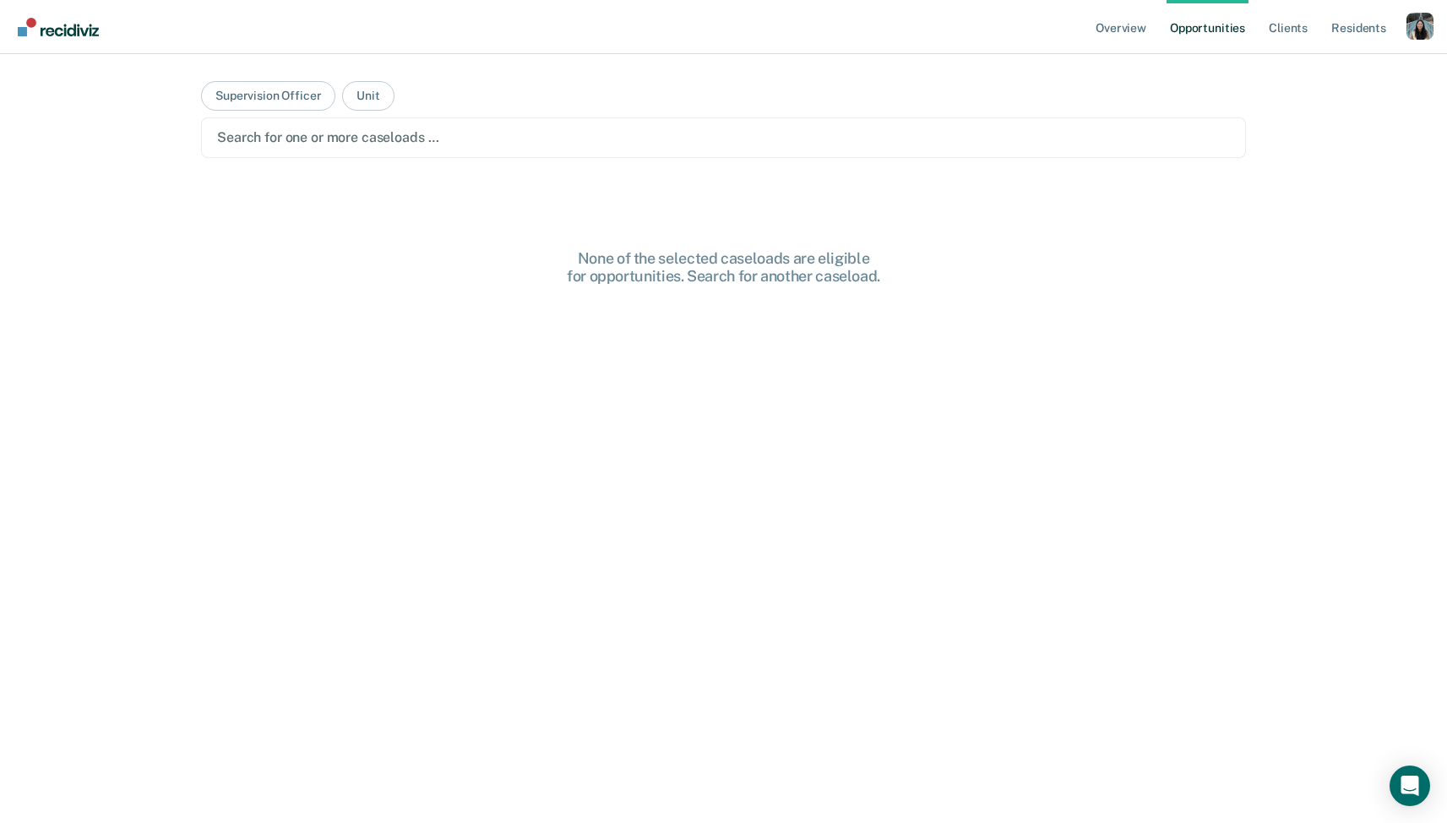
click at [664, 162] on main "Supervision Officer Unit Search for one or more caseloads … None of the selecte…" at bounding box center [724, 418] width 1086 height 728
click at [659, 148] on div "Search for one or more caseloads …" at bounding box center [723, 137] width 1016 height 23
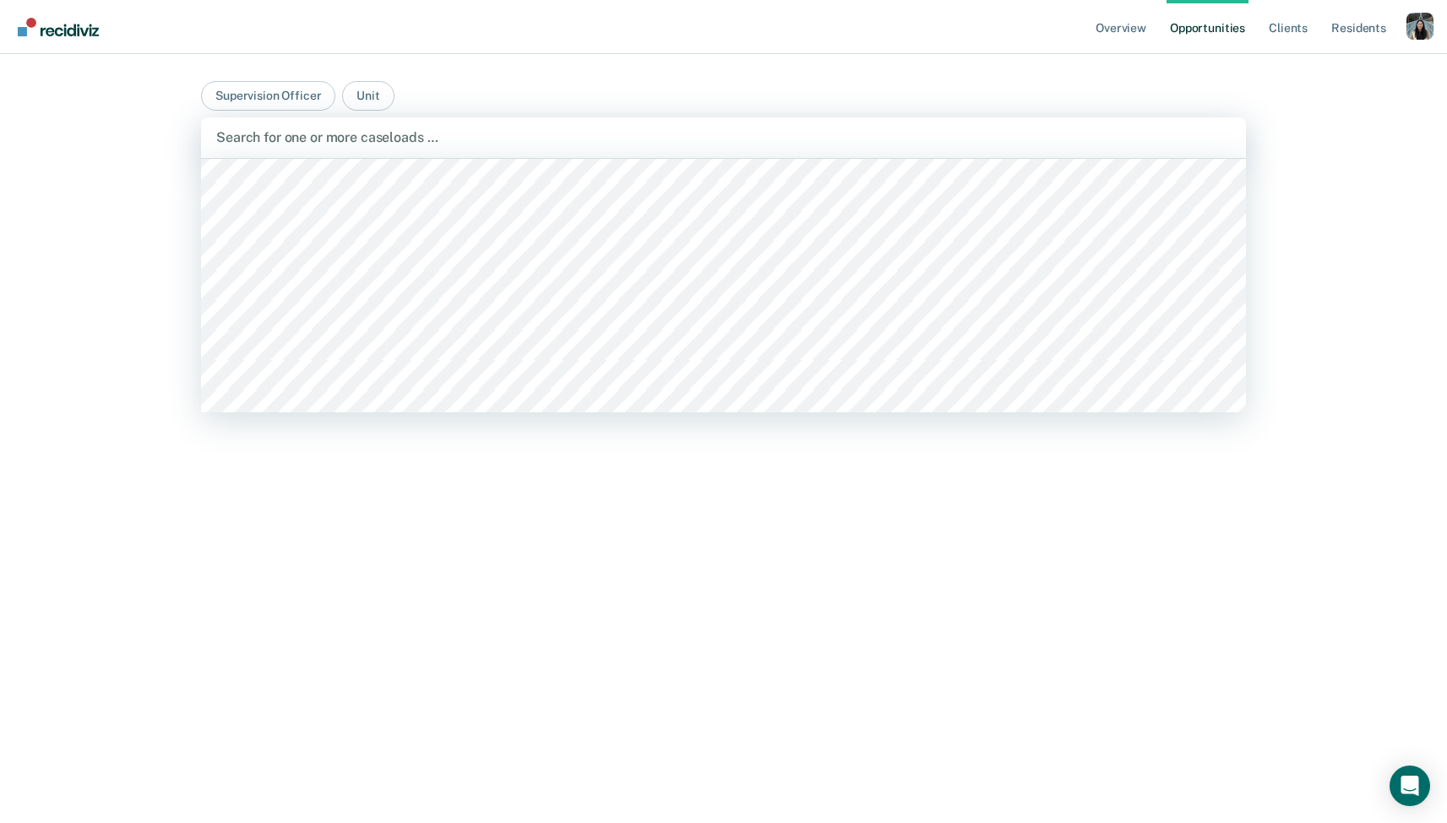
scroll to position [4242, 0]
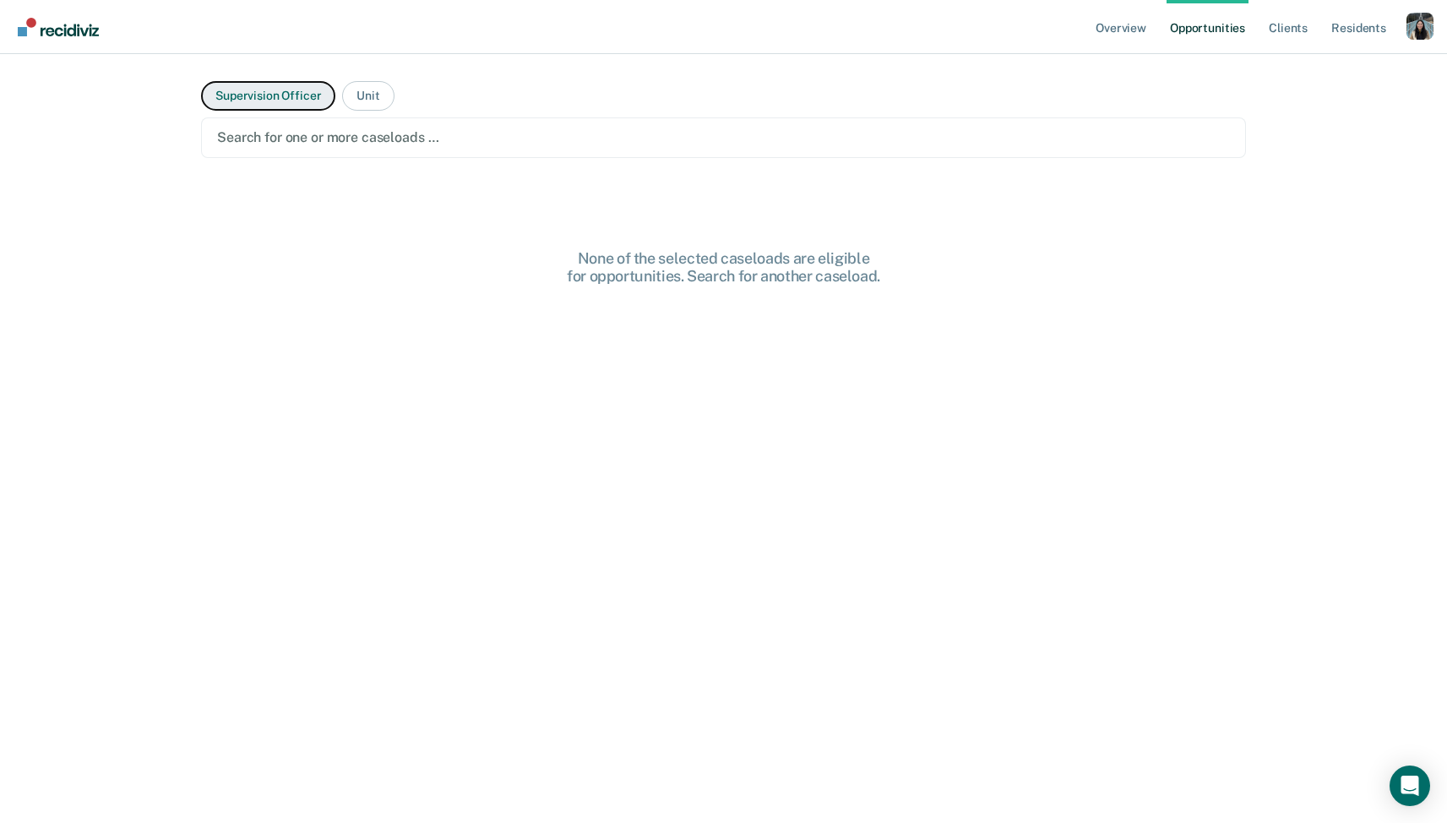
click at [253, 90] on button "Supervision Officer" at bounding box center [268, 96] width 134 height 30
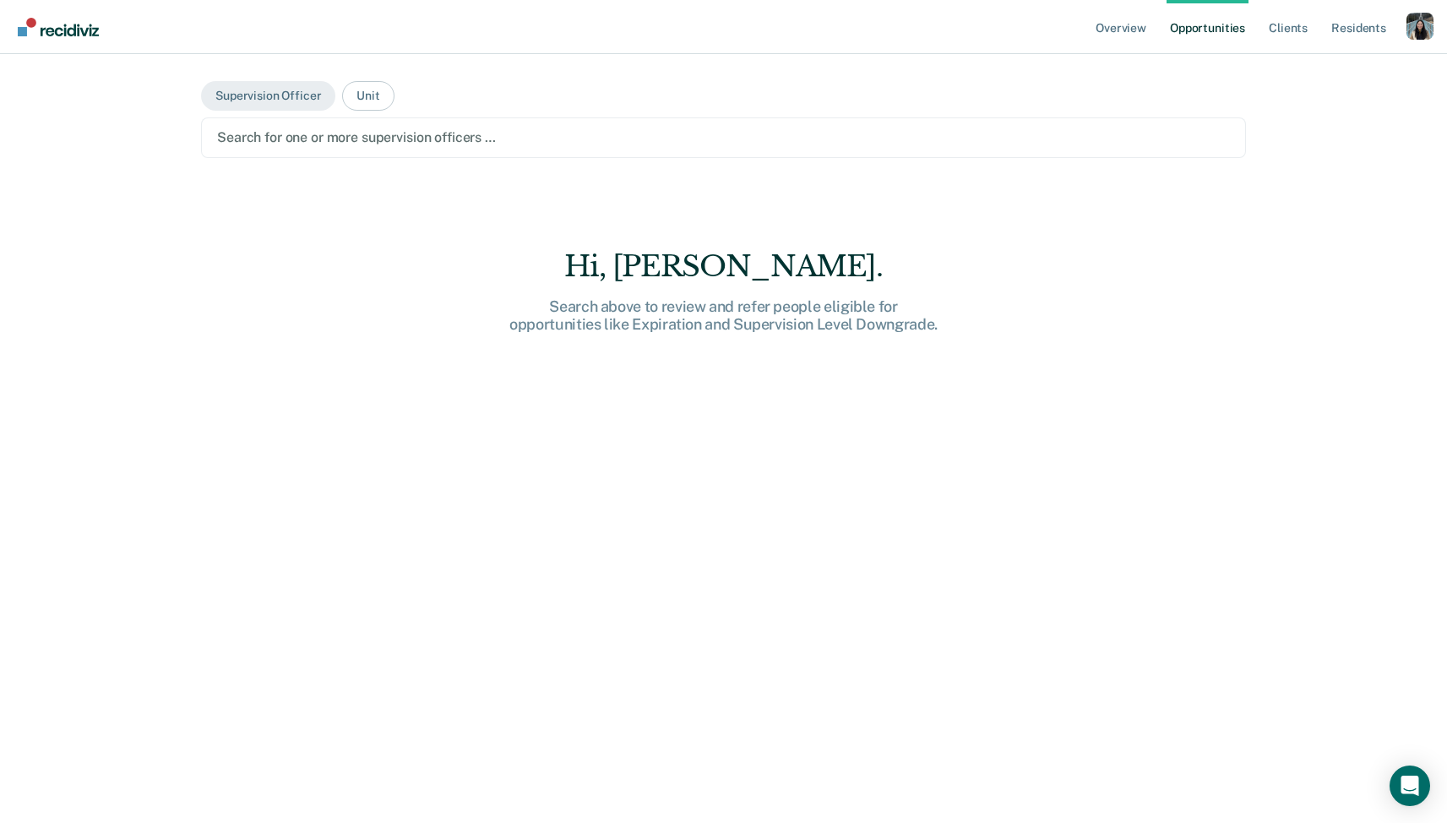
click at [357, 141] on div at bounding box center [723, 137] width 1013 height 19
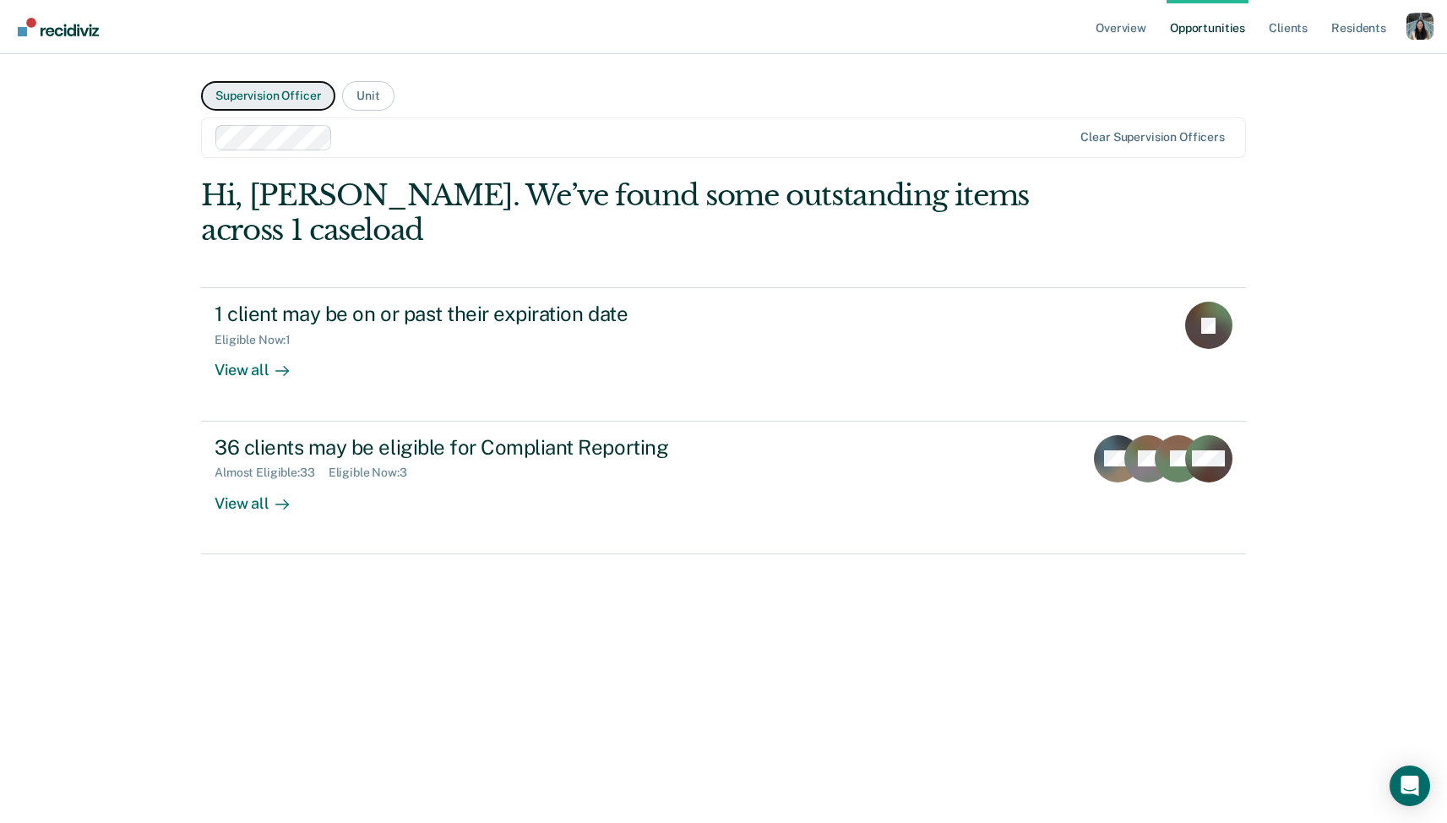
click at [306, 106] on button "Supervision Officer" at bounding box center [268, 96] width 134 height 30
click at [426, 155] on div "Clear caseloads" at bounding box center [723, 137] width 1045 height 41
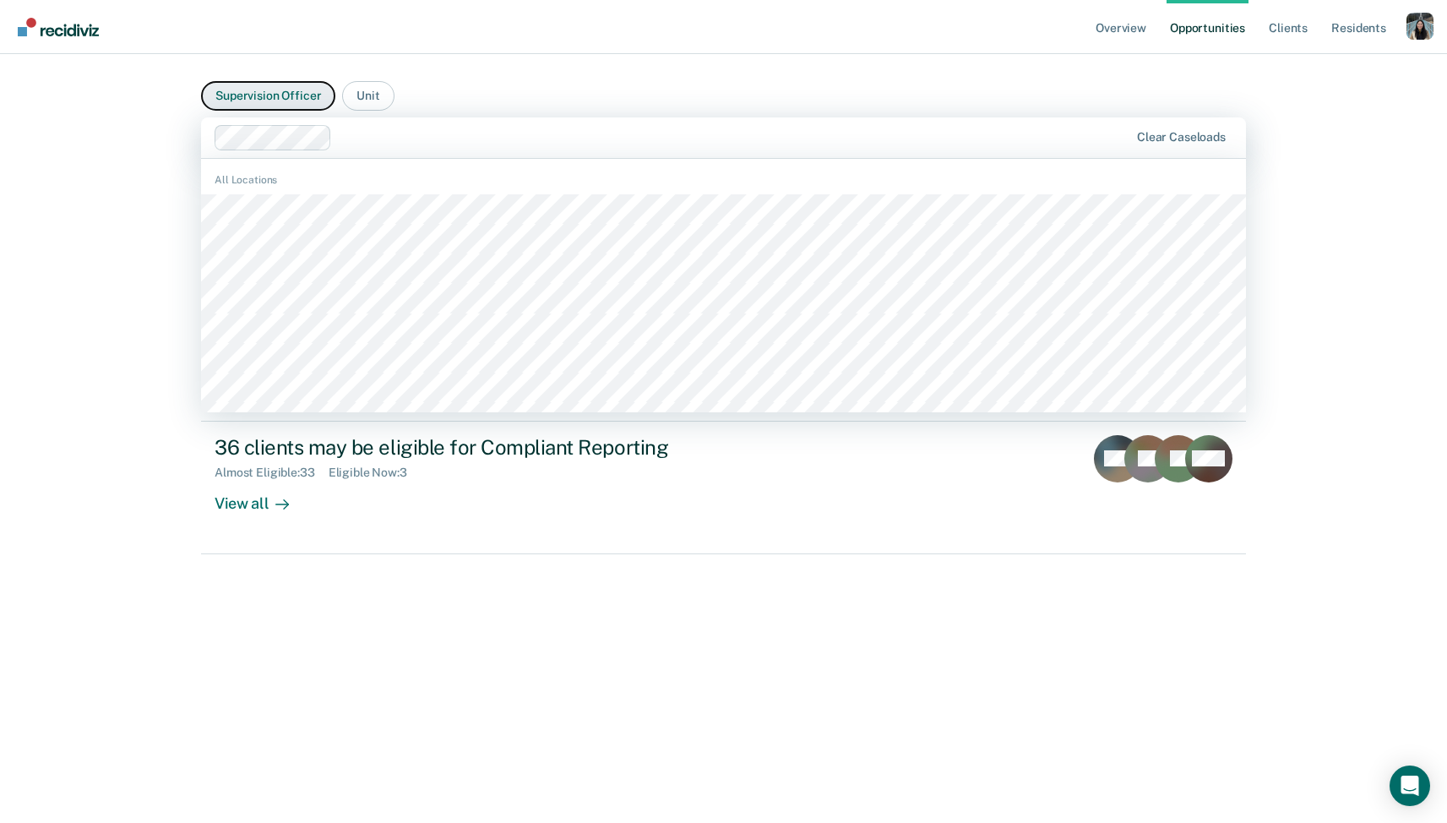
click at [289, 93] on button "Supervision Officer" at bounding box center [268, 96] width 134 height 30
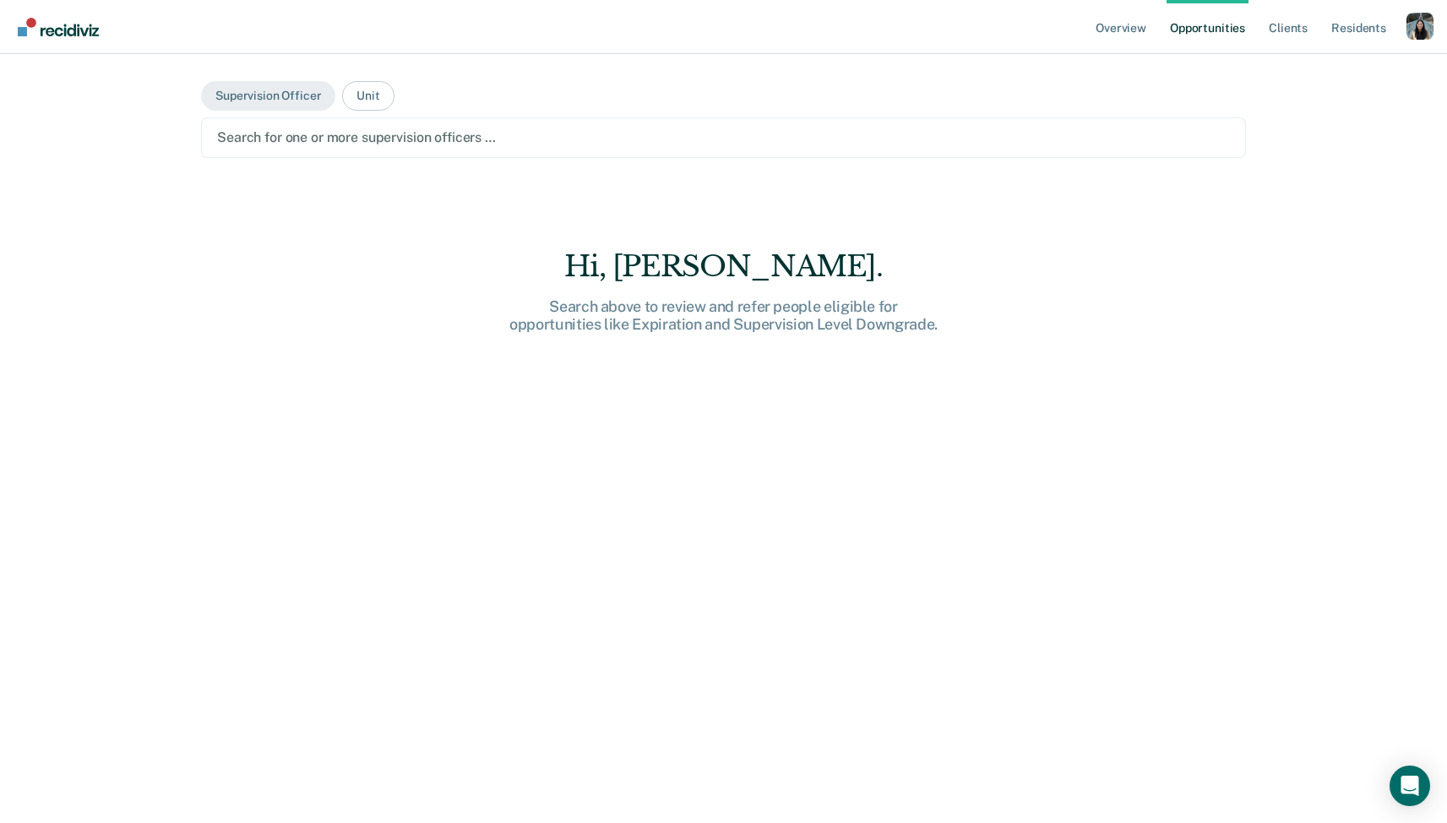
click at [389, 139] on div at bounding box center [723, 137] width 1013 height 19
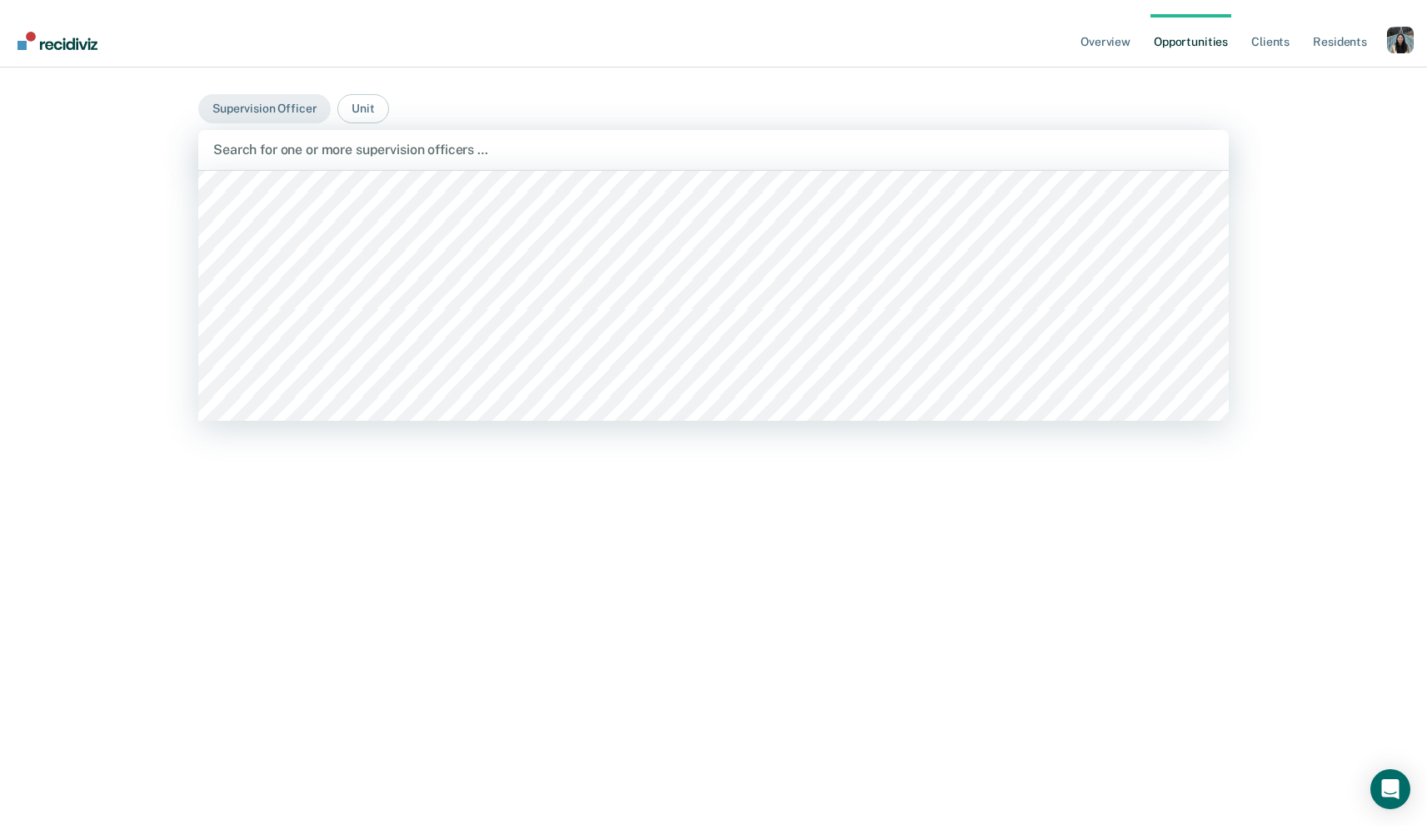
scroll to position [1614, 0]
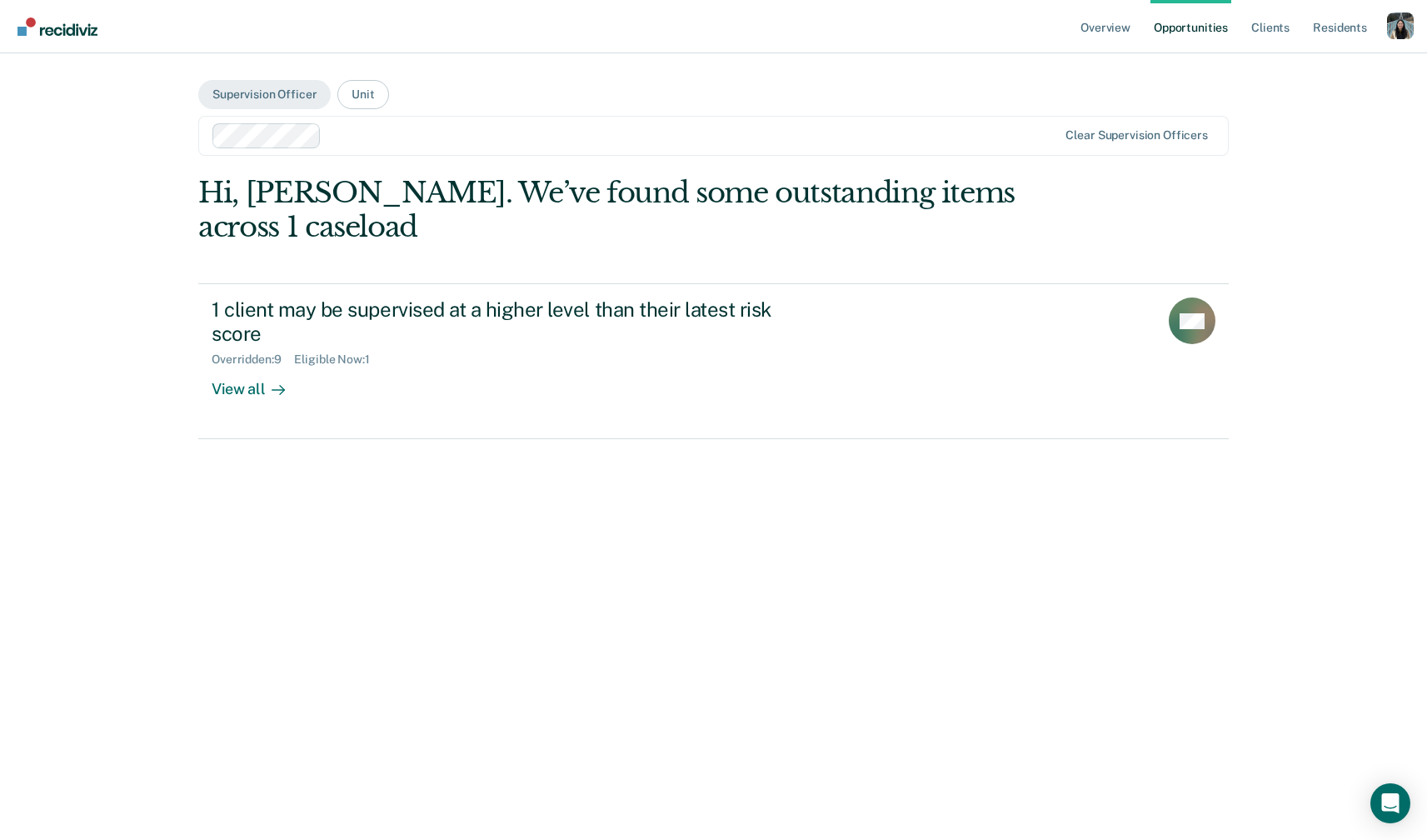
click at [420, 142] on div at bounding box center [693, 135] width 730 height 19
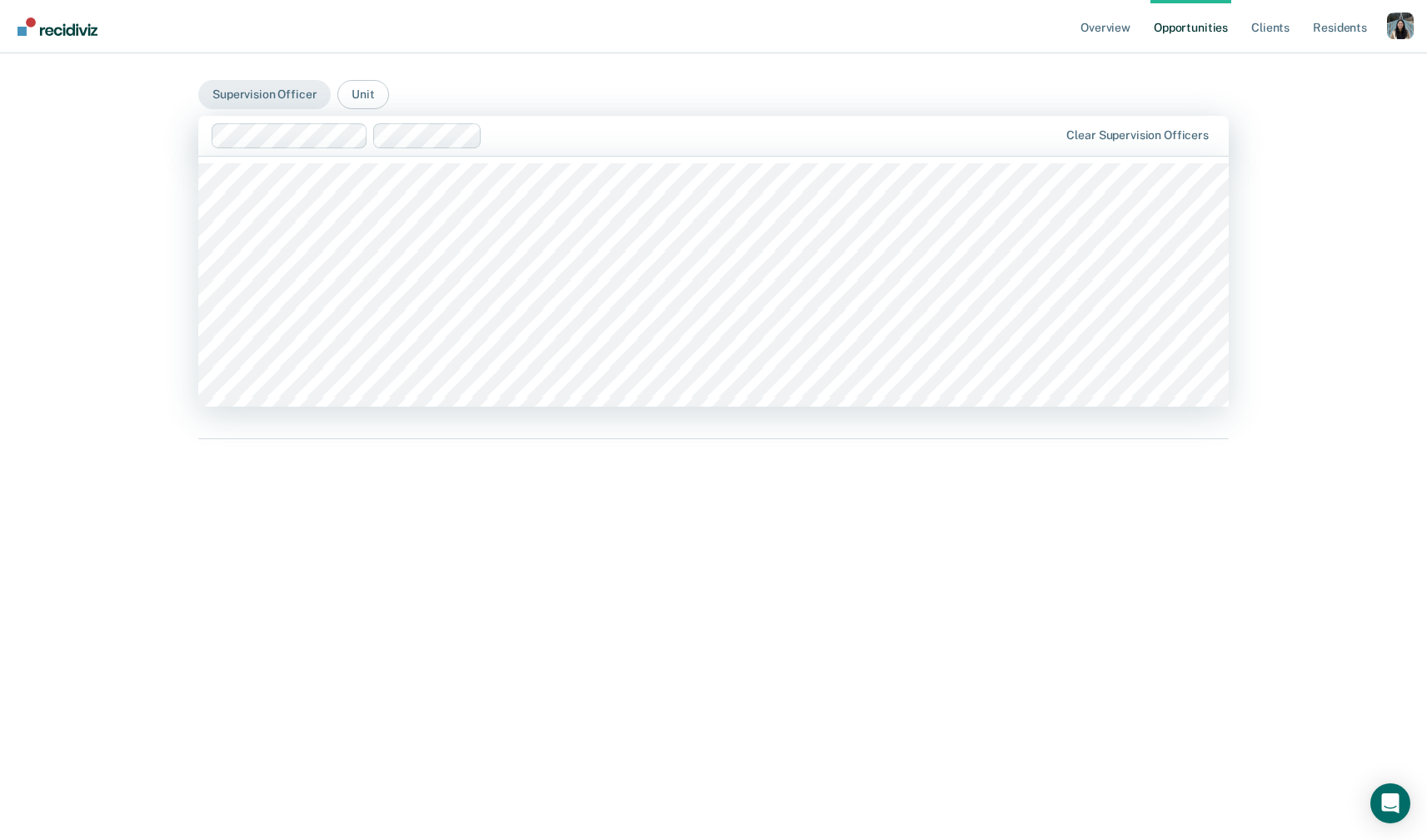
click at [516, 139] on div at bounding box center [774, 135] width 570 height 19
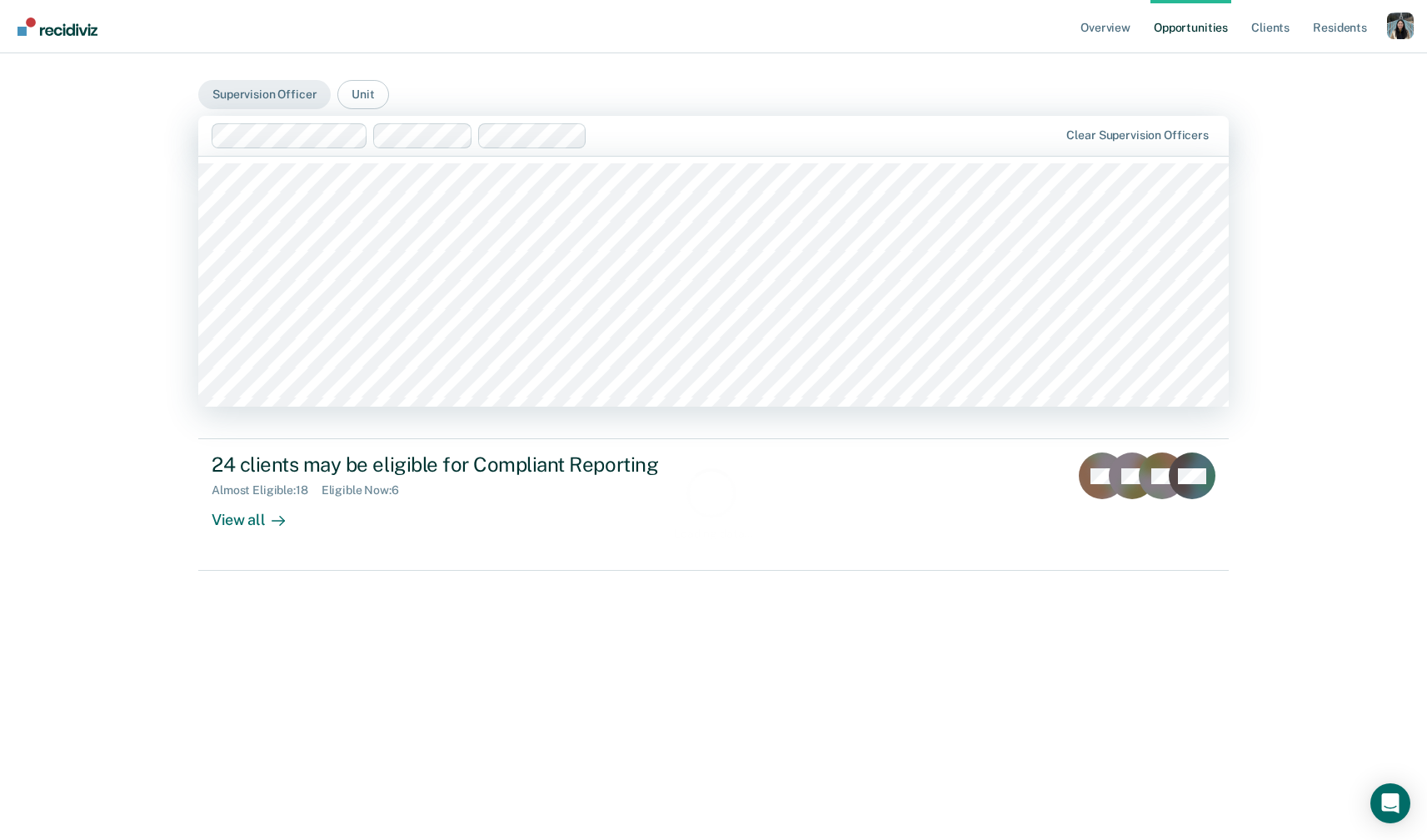
click at [678, 136] on div at bounding box center [825, 135] width 464 height 19
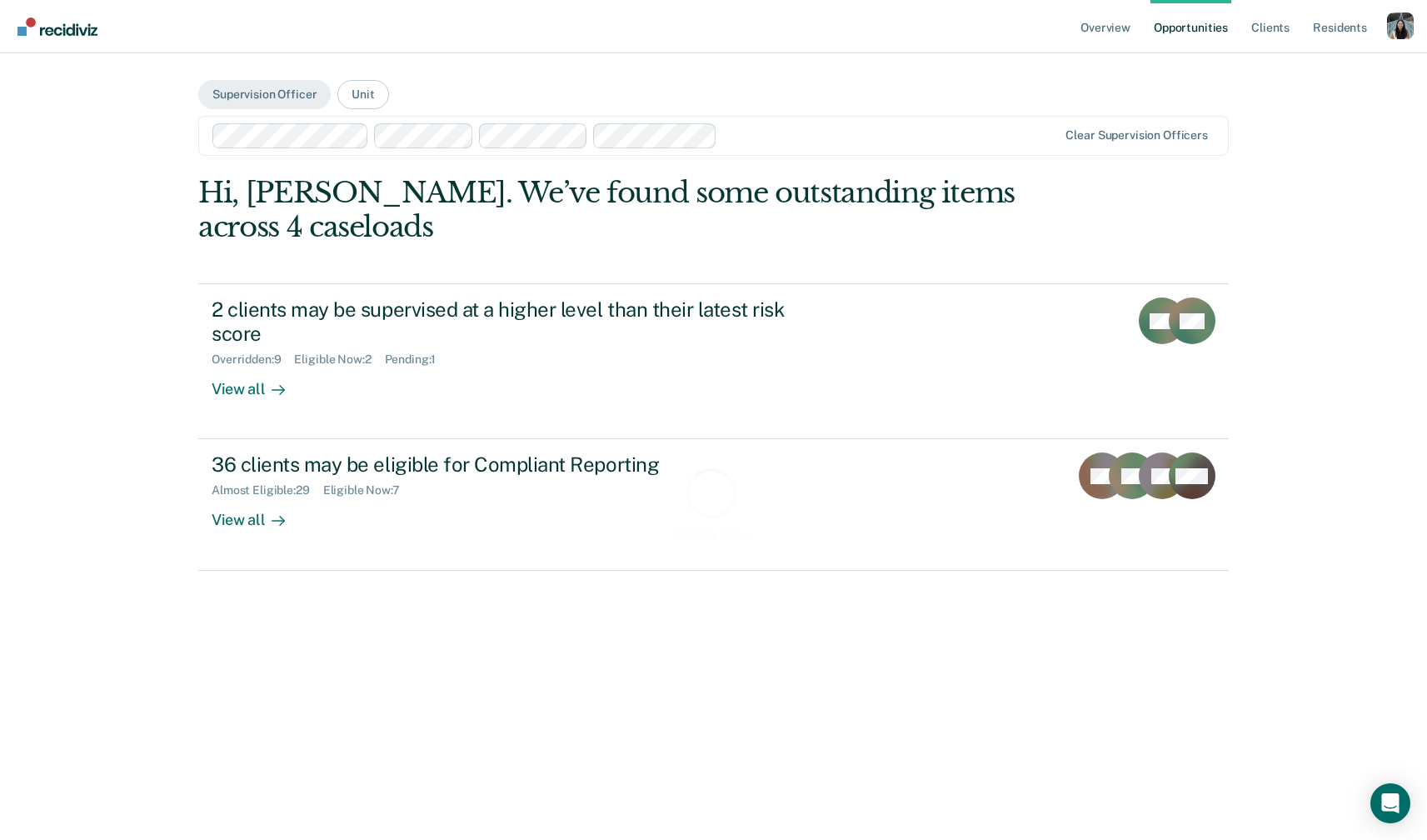
click at [752, 131] on div at bounding box center [891, 135] width 333 height 19
click at [31, 525] on div "Overview Opportunities Client s Resident s Profile How it works Go to Pathways …" at bounding box center [713, 420] width 1427 height 840
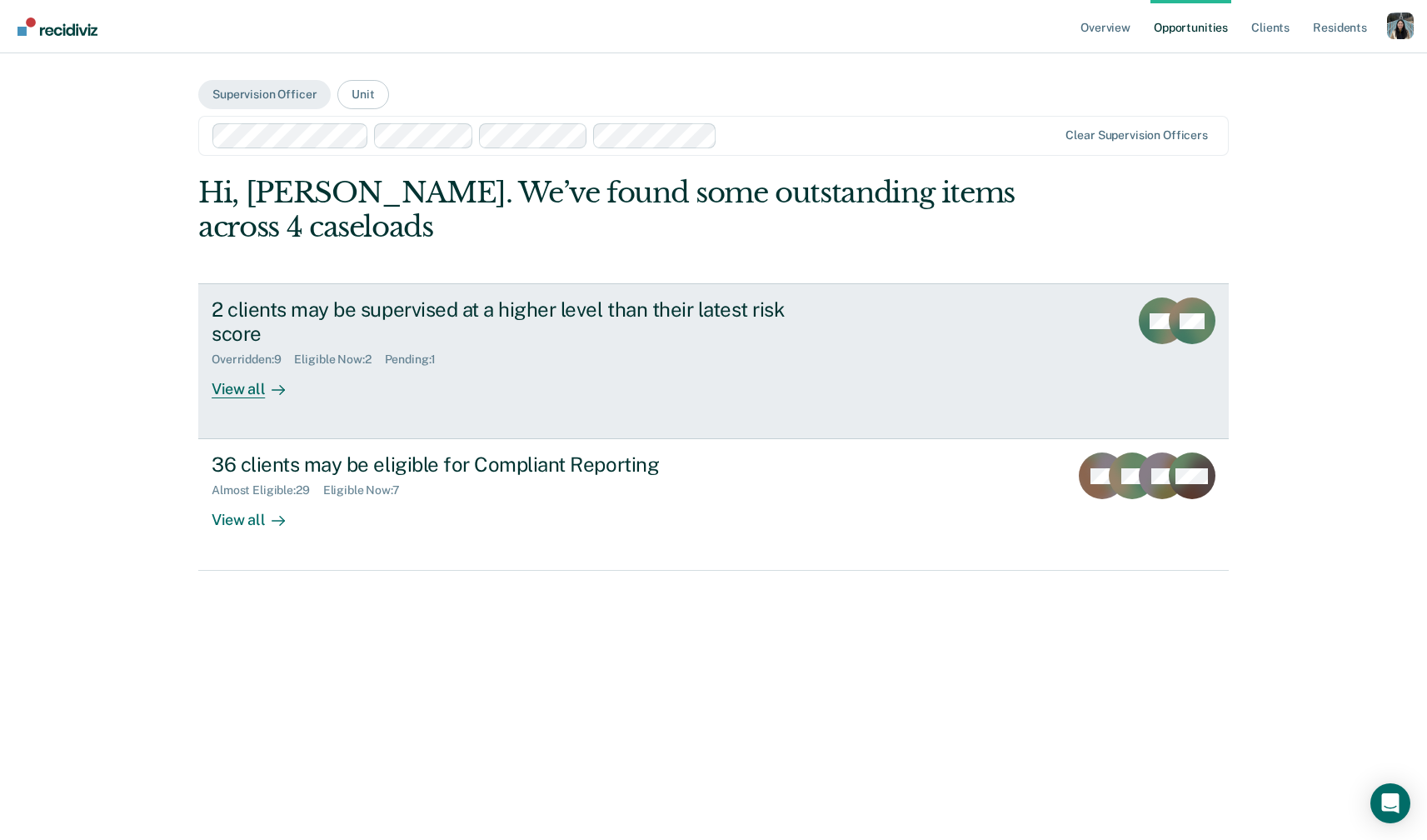
click at [329, 396] on div "2 clients may be supervised at a higher level than their latest risk score Over…" at bounding box center [525, 348] width 625 height 101
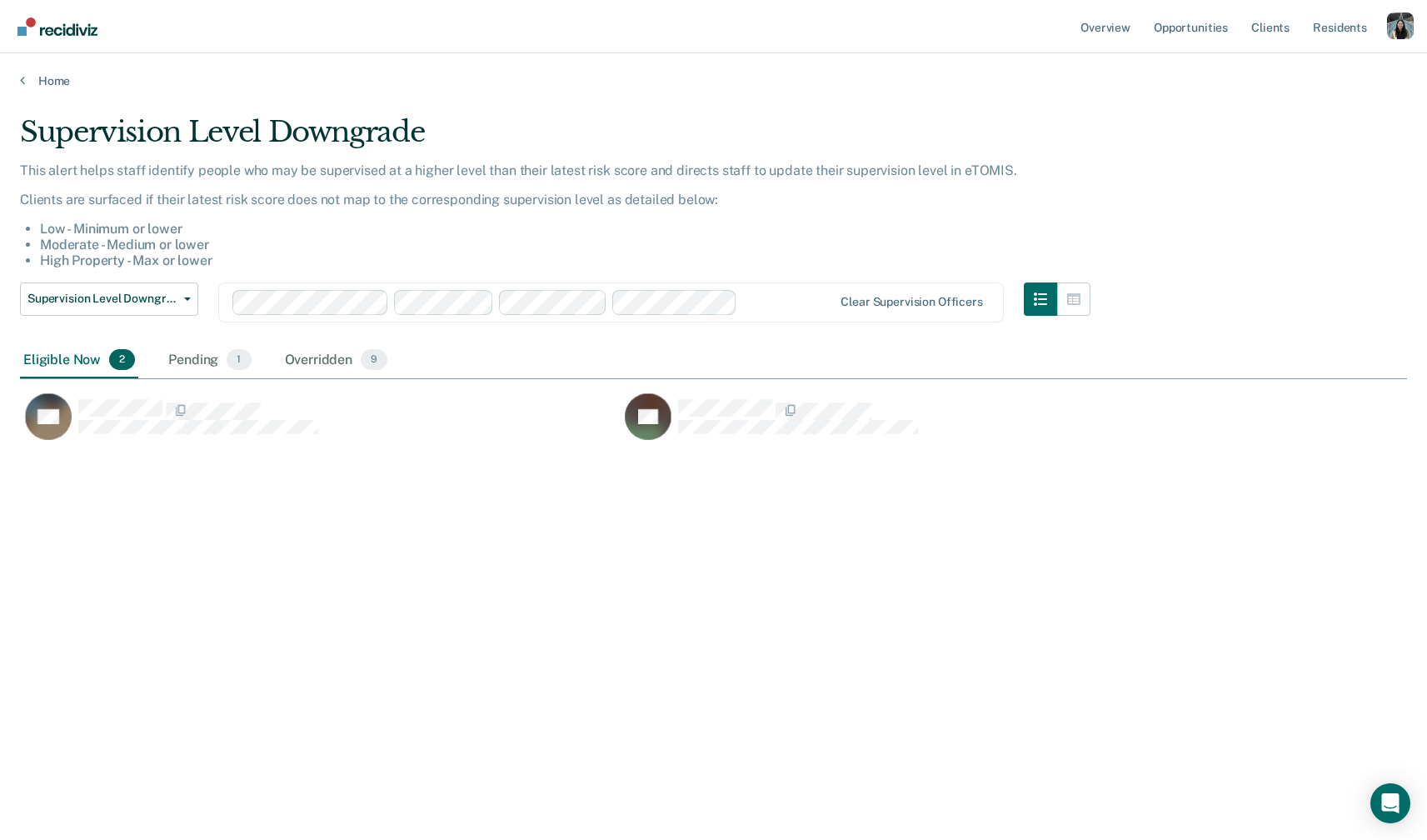
scroll to position [599, 1388]
click at [1398, 28] on div "Profile dropdown button" at bounding box center [1400, 26] width 27 height 27
click at [1285, 62] on link "Profile" at bounding box center [1333, 68] width 134 height 14
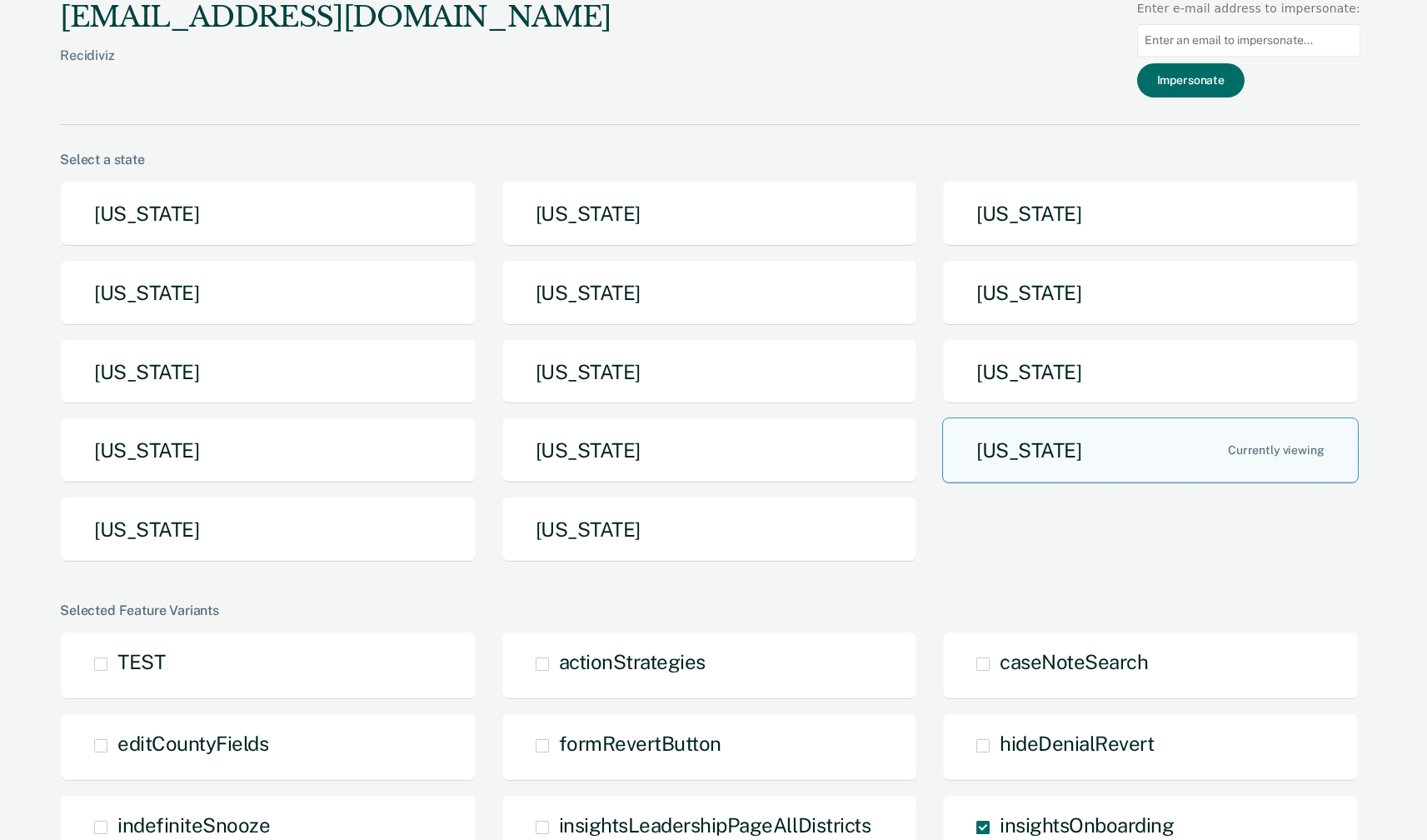
click at [1258, 40] on input at bounding box center [1249, 39] width 223 height 33
paste input "[EMAIL_ADDRESS][PERSON_NAME][DOMAIN_NAME][US_STATE]"
type input "[EMAIL_ADDRESS][PERSON_NAME][DOMAIN_NAME][US_STATE]"
click at [1240, 67] on button "Impersonate" at bounding box center [1190, 80] width 107 height 35
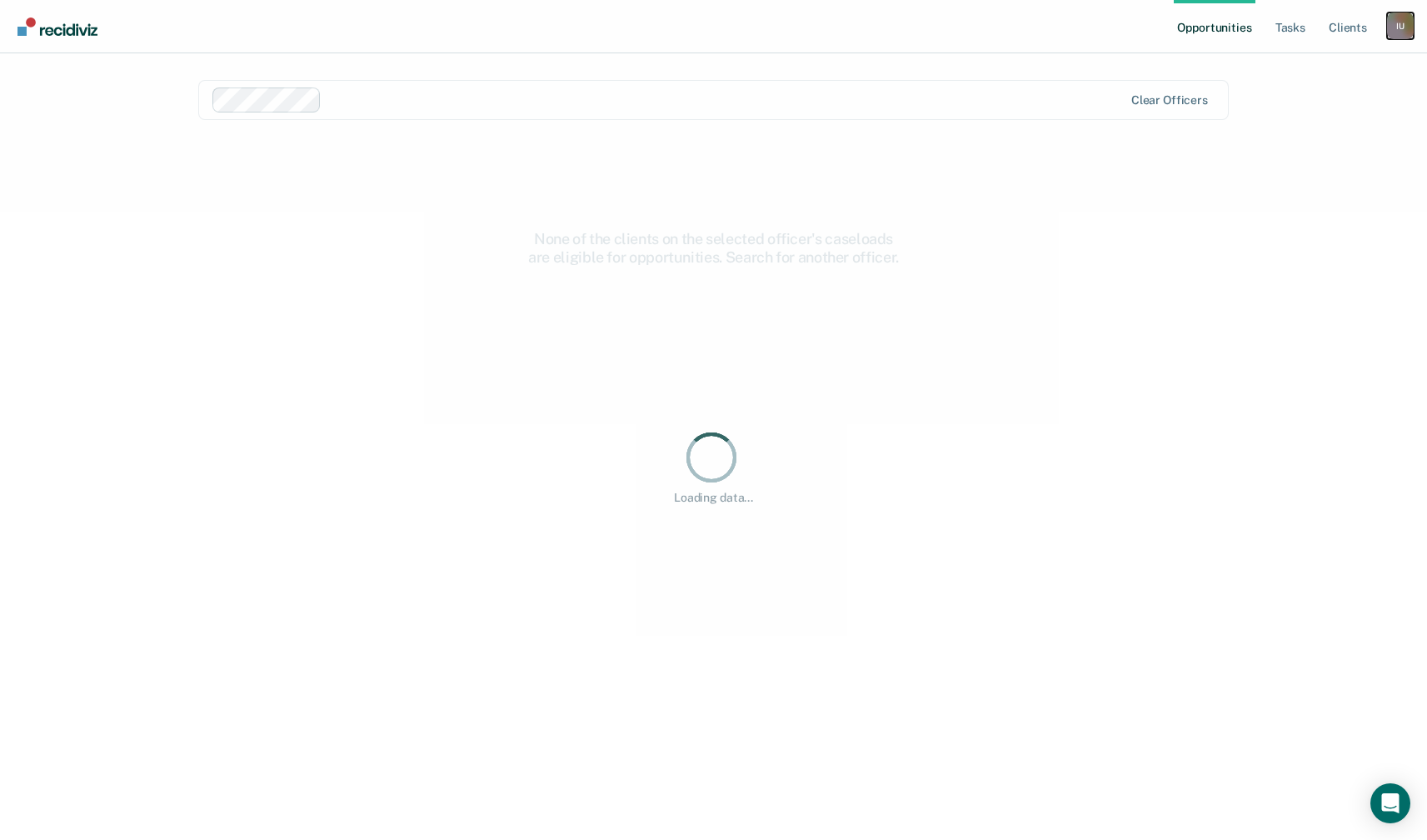
click at [1396, 26] on div "I U" at bounding box center [1400, 26] width 27 height 27
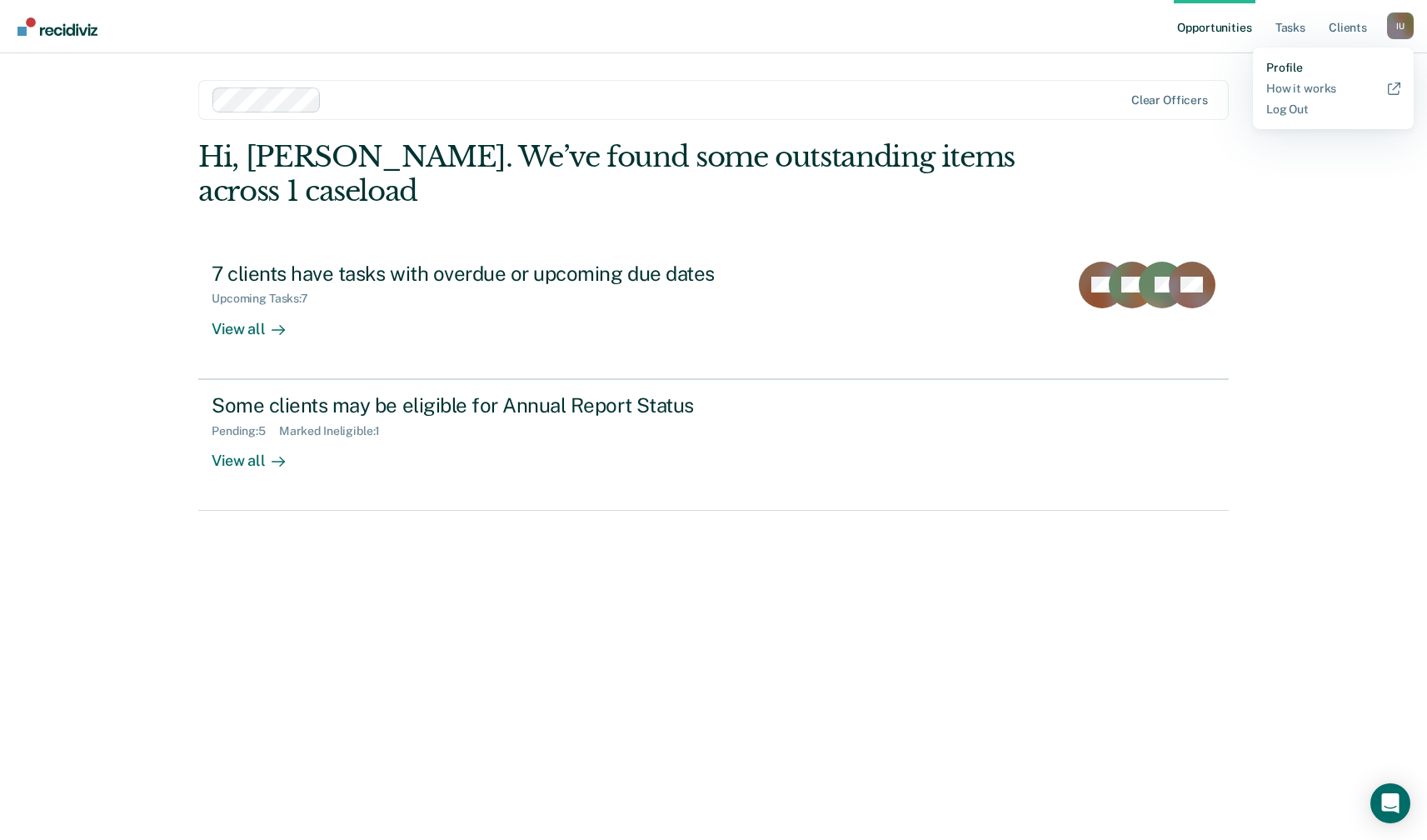
click at [1289, 65] on link "Profile" at bounding box center [1333, 68] width 134 height 14
click at [1339, 26] on link "Client s" at bounding box center [1348, 27] width 45 height 53
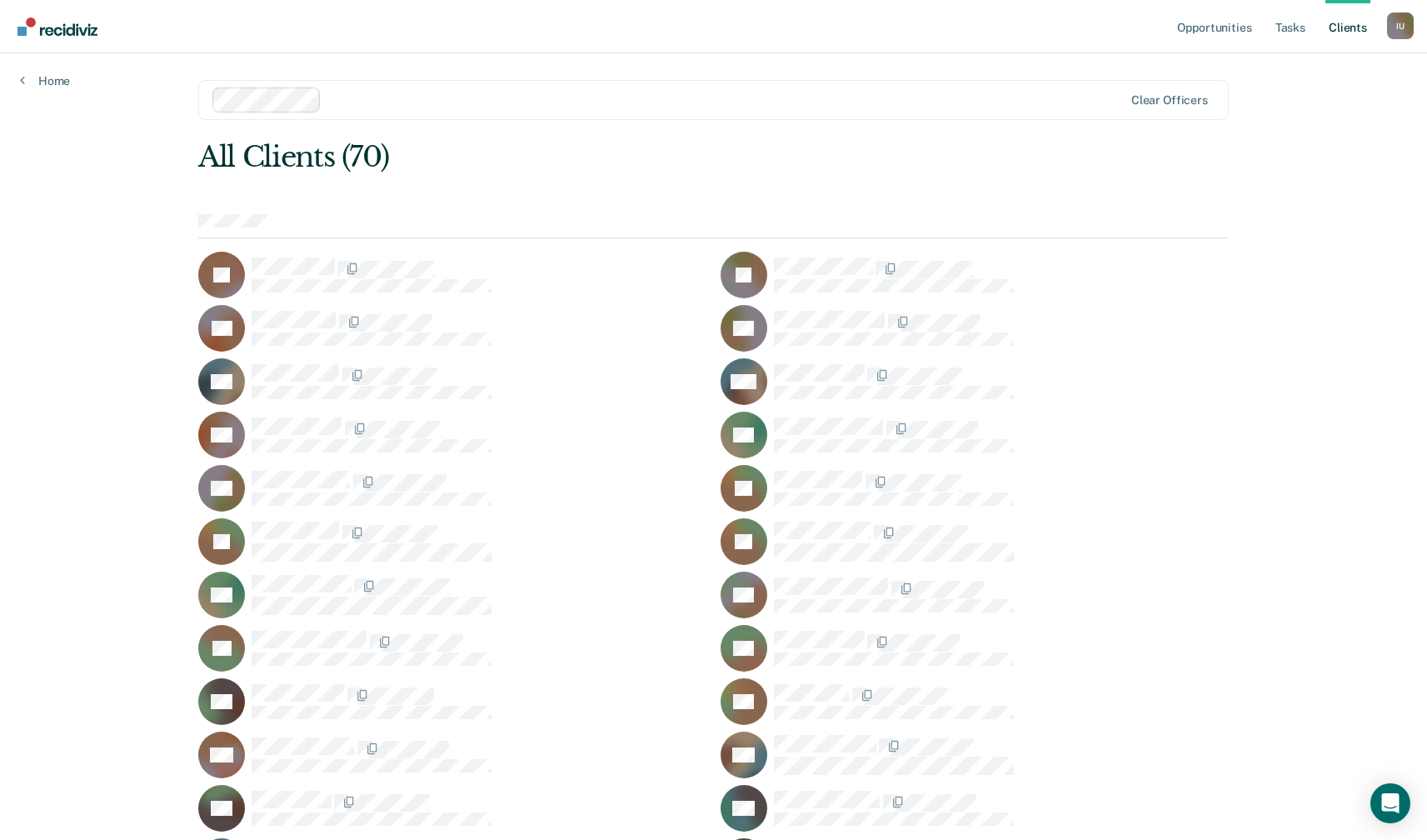
scroll to position [695, 0]
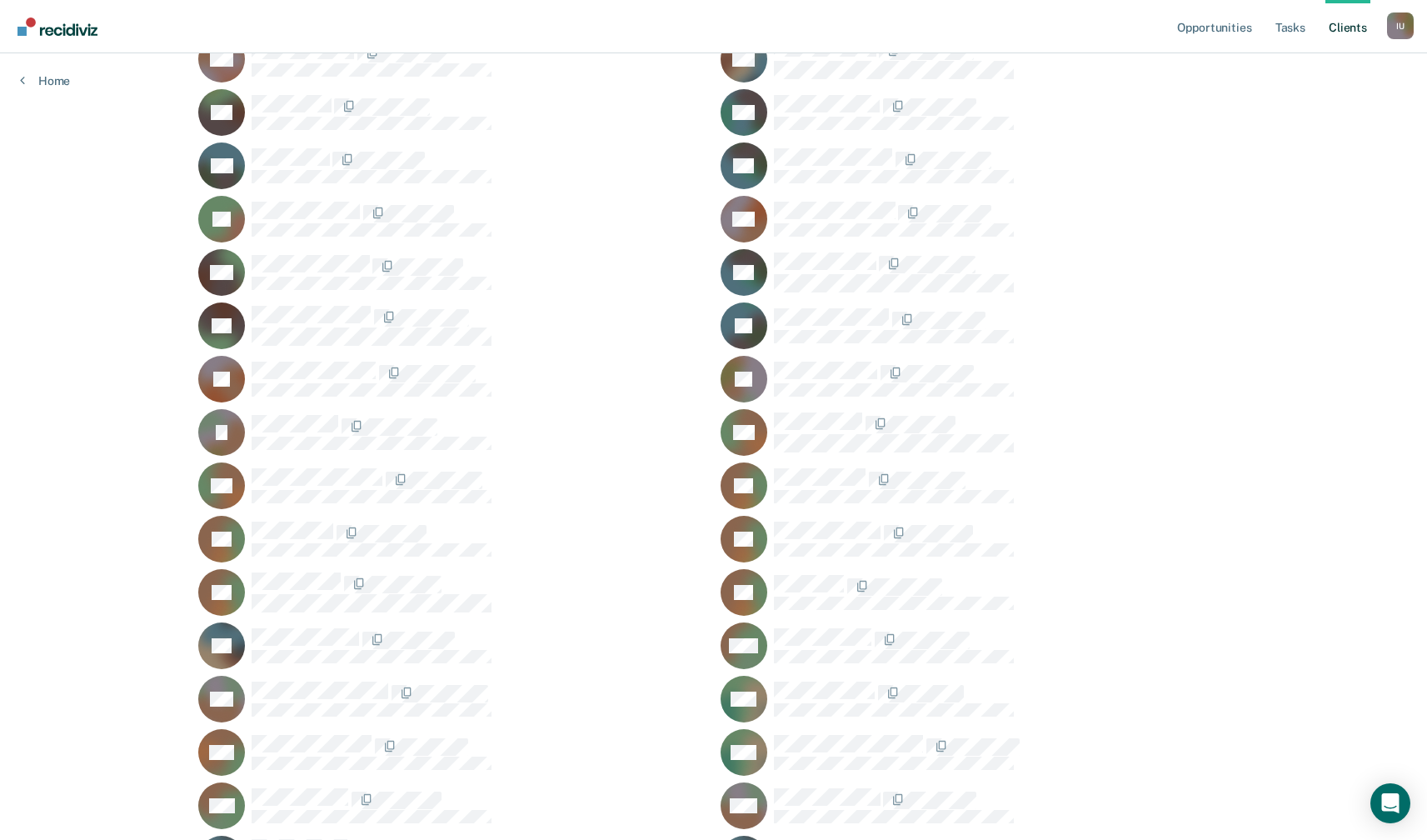
click at [771, 404] on ul "JA JB SB RB GB WB CB AC CC JC JC JC AC TD PF HF RG FG HG DG BG CG KG TH JH AH C…" at bounding box center [713, 486] width 1031 height 1859
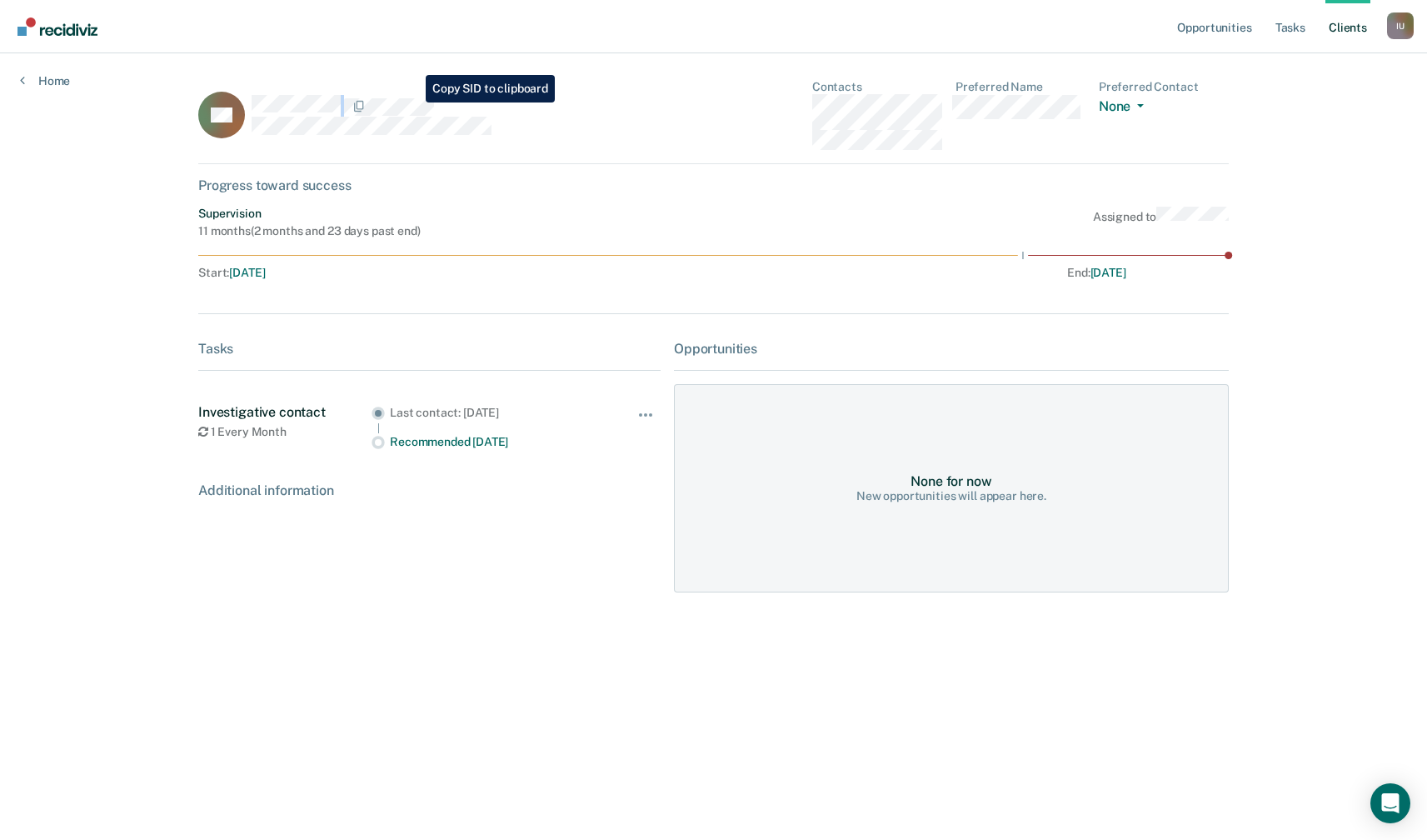
click at [413, 103] on div "RK" at bounding box center [429, 114] width 463 height 70
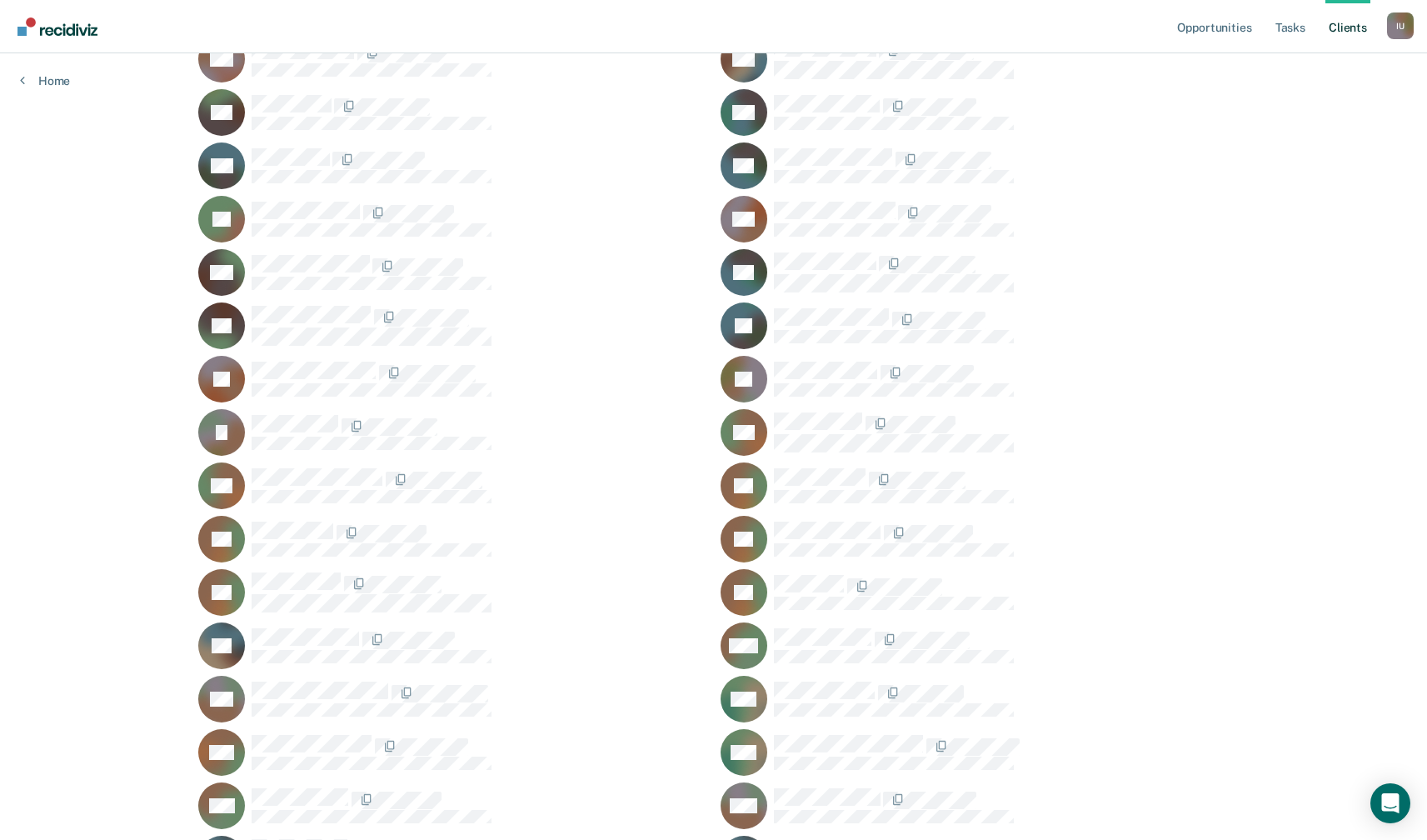
scroll to position [1334, 0]
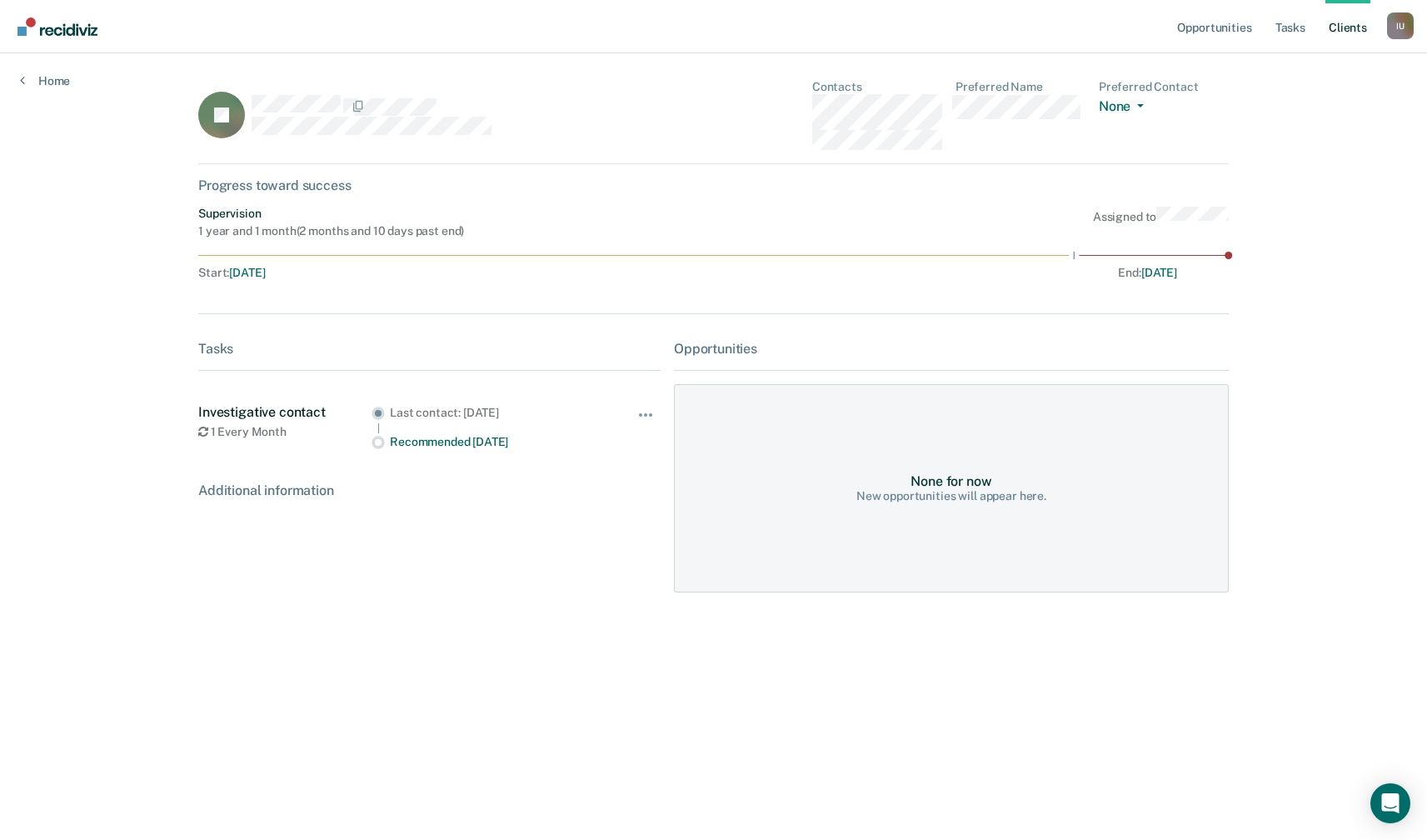
drag, startPoint x: 244, startPoint y: 93, endPoint x: 239, endPoint y: 80, distance: 13.9
click at [239, 80] on div "JT" at bounding box center [429, 114] width 463 height 70
click at [416, 104] on div "JT" at bounding box center [429, 114] width 463 height 70
click at [1339, 30] on link "Client s" at bounding box center [1348, 27] width 45 height 53
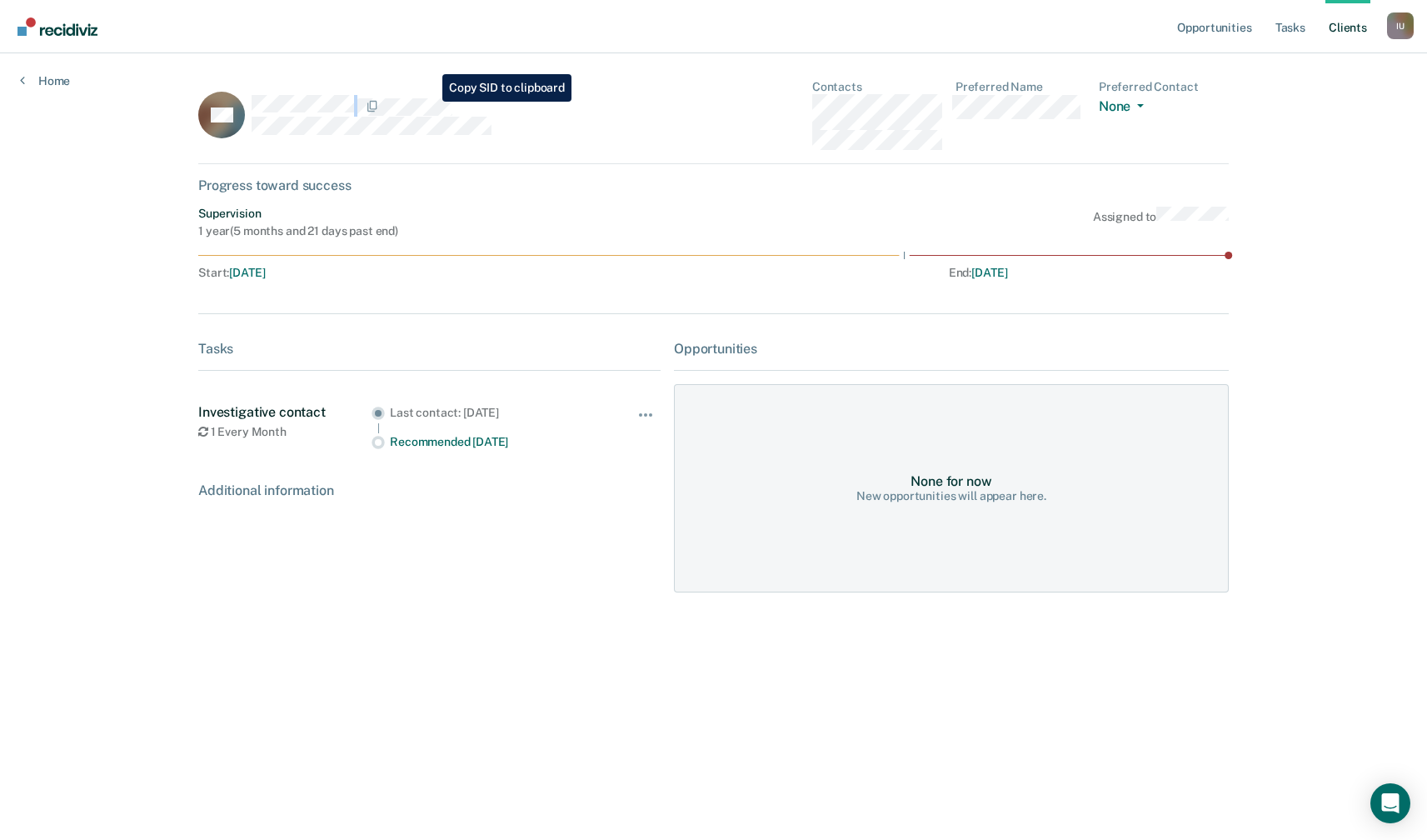
click at [430, 102] on div at bounding box center [456, 105] width 409 height 22
click at [1342, 33] on link "Client s" at bounding box center [1348, 27] width 45 height 53
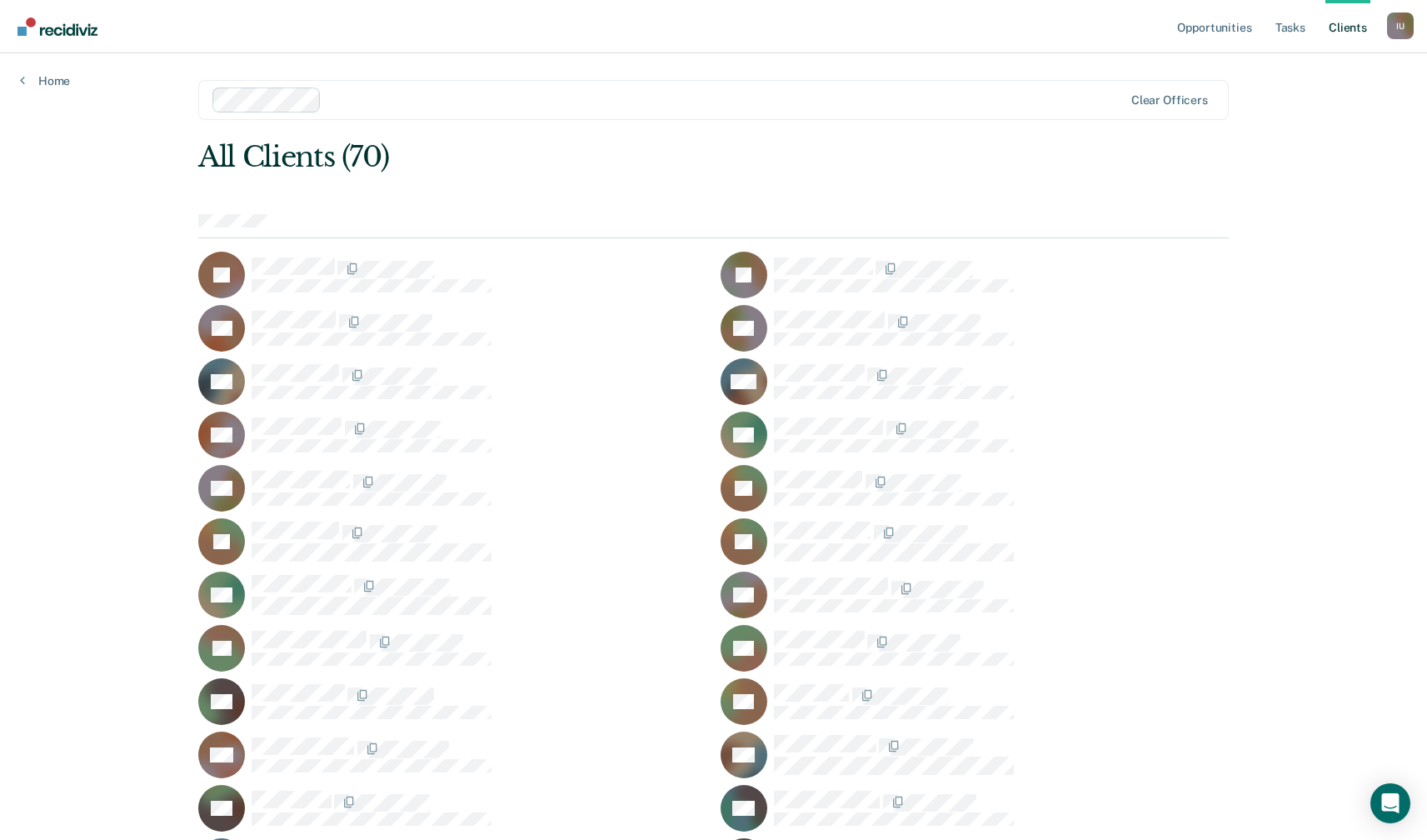
scroll to position [1334, 0]
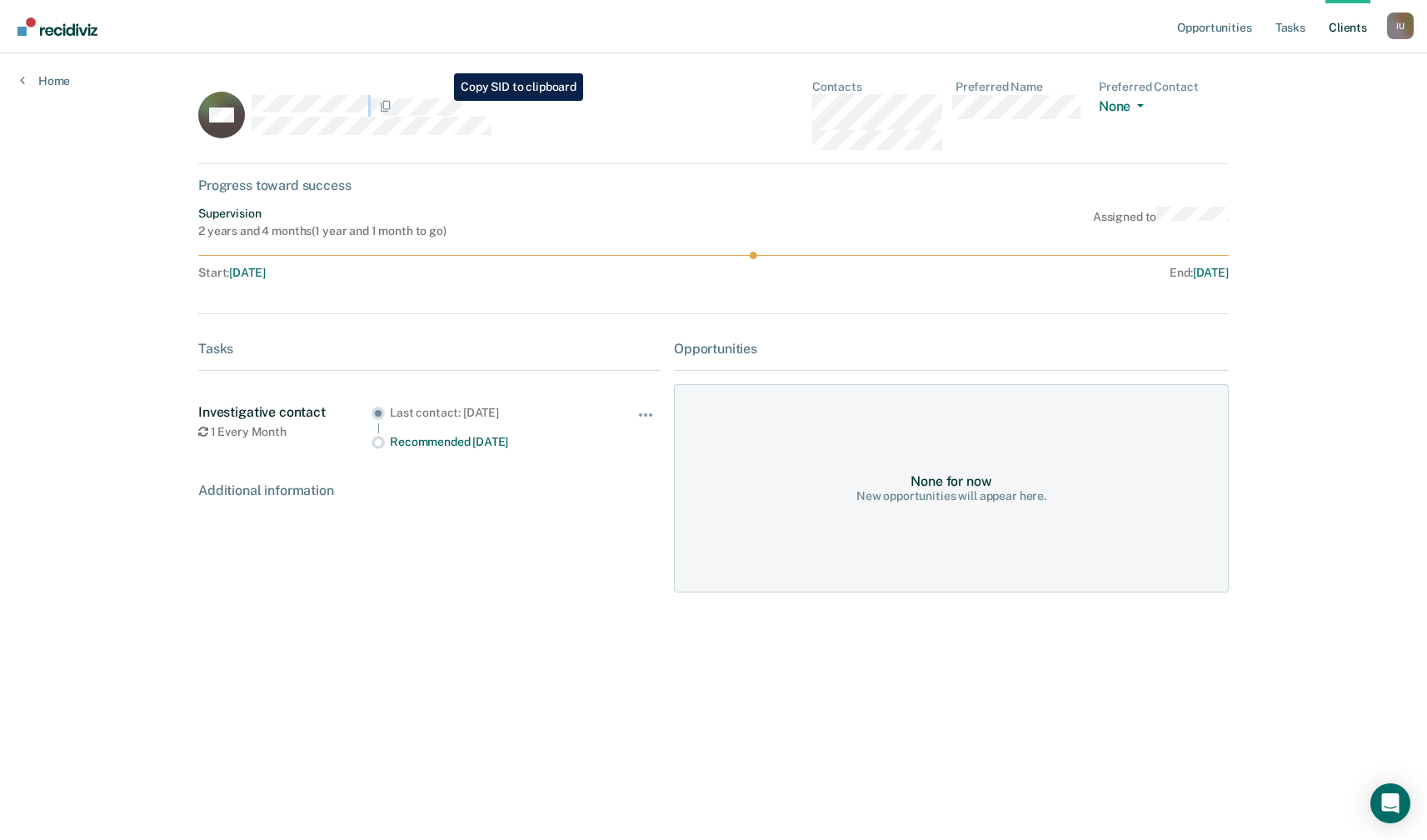
click at [442, 101] on div at bounding box center [456, 105] width 409 height 22
click at [1333, 35] on link "Client s" at bounding box center [1348, 27] width 45 height 53
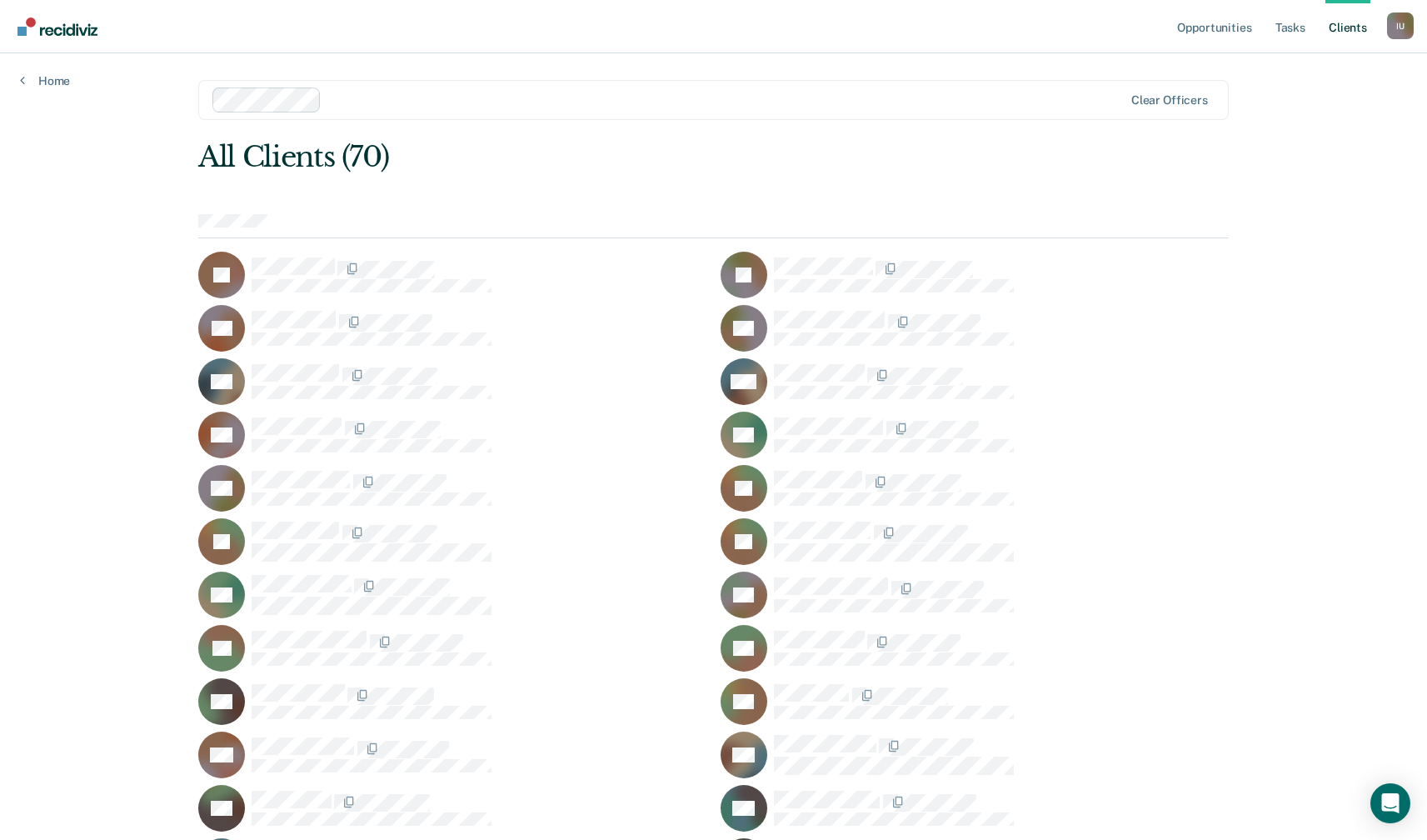
scroll to position [1282, 0]
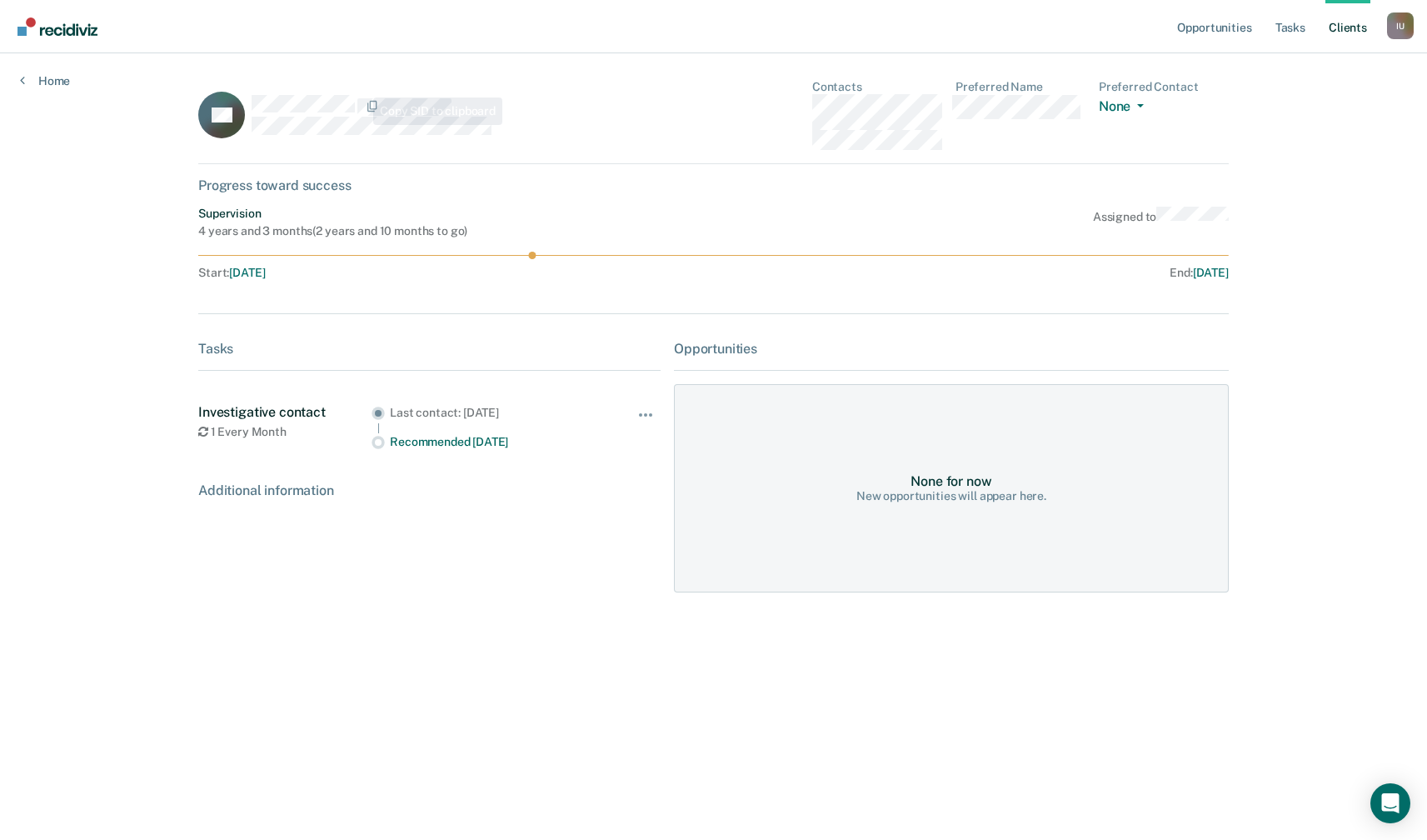
drag, startPoint x: 246, startPoint y: 105, endPoint x: 394, endPoint y: 94, distance: 148.4
click at [394, 94] on div "DP" at bounding box center [429, 114] width 463 height 70
click at [318, 73] on main "DP Contacts Preferred Name Preferred Contact None Call Text Email None Progress…" at bounding box center [714, 426] width 1071 height 746
click at [430, 108] on div at bounding box center [456, 105] width 409 height 22
